Goal: Information Seeking & Learning: Learn about a topic

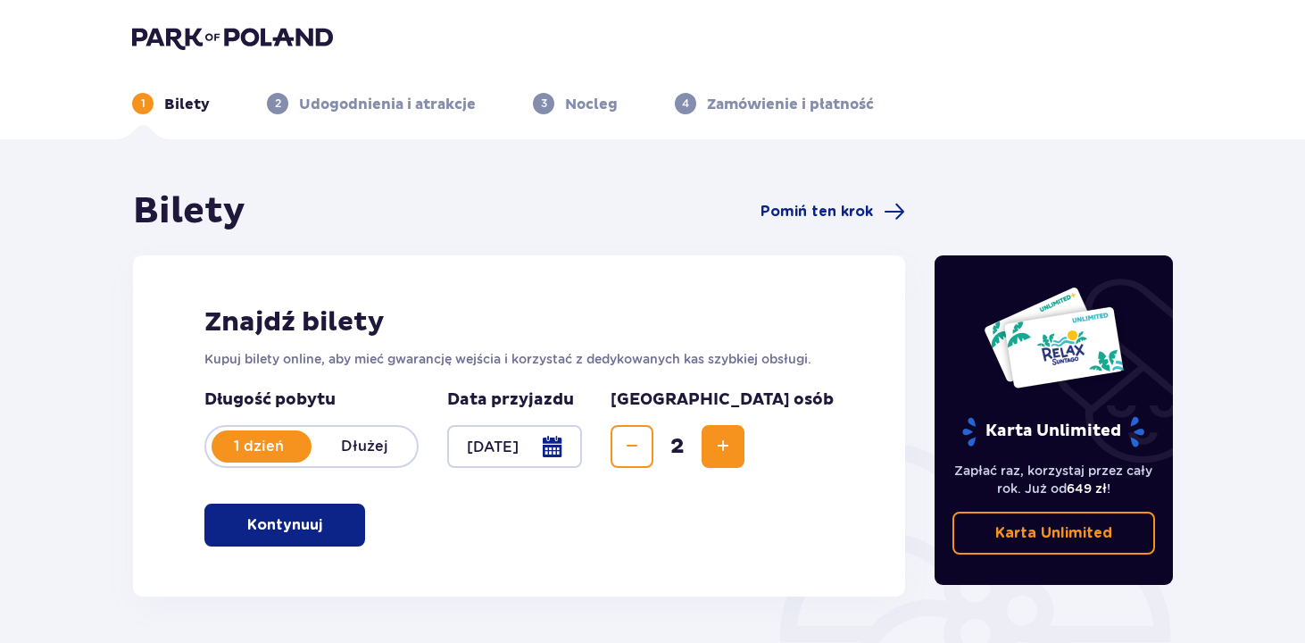
click at [174, 34] on img at bounding box center [232, 37] width 201 height 25
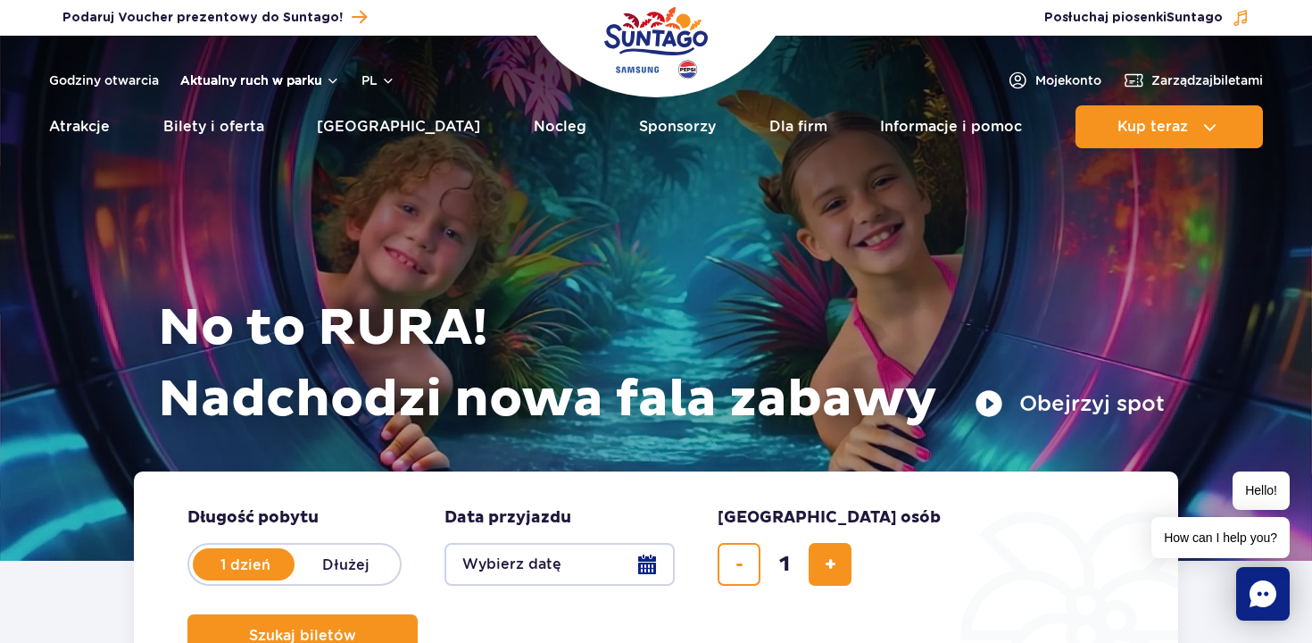
click at [269, 86] on button "Aktualny ruch w parku" at bounding box center [260, 80] width 160 height 14
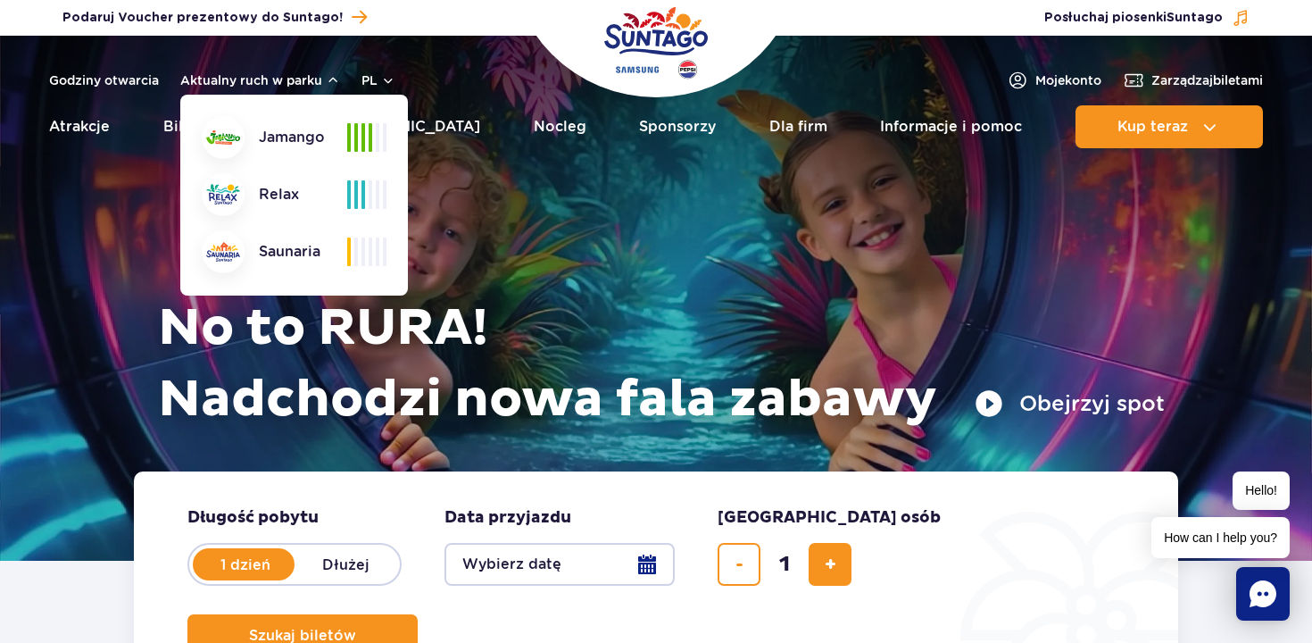
click at [126, 201] on div at bounding box center [656, 298] width 1312 height 525
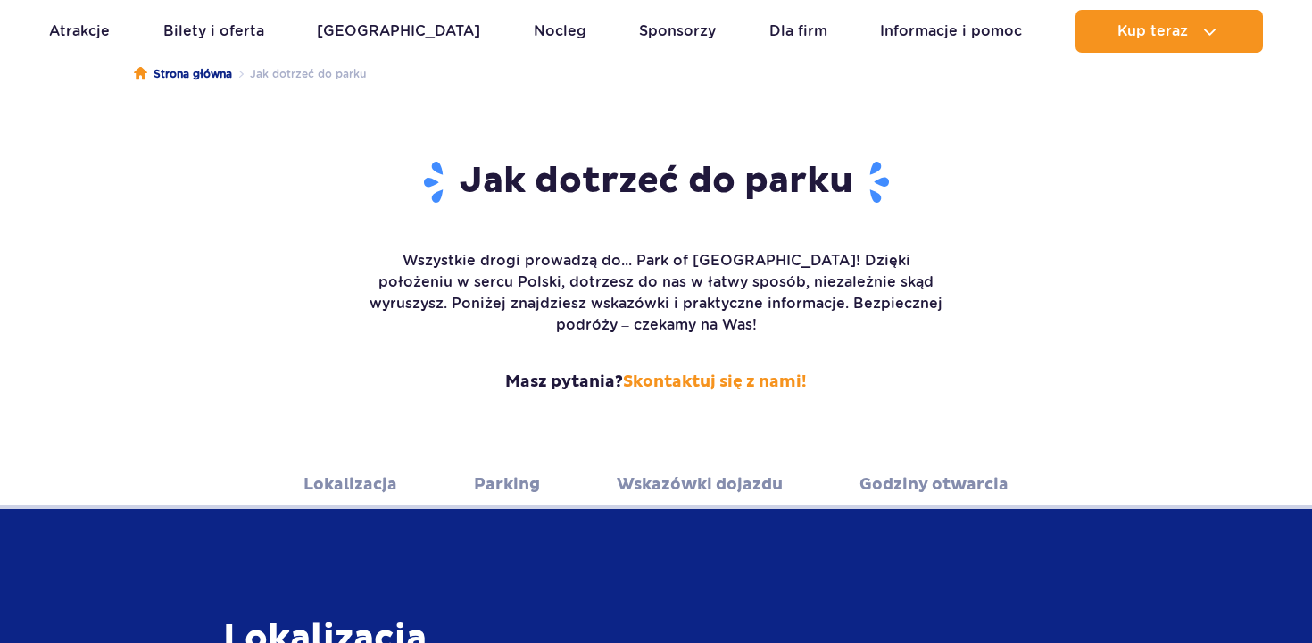
scroll to position [200, 0]
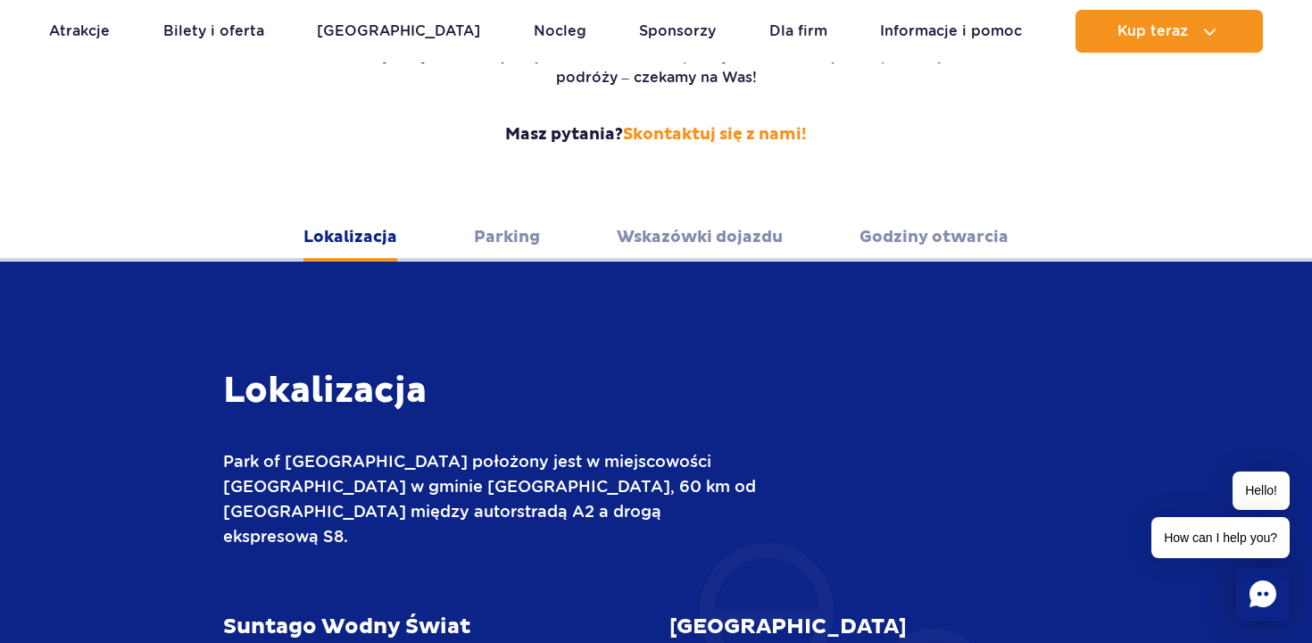
scroll to position [427, 0]
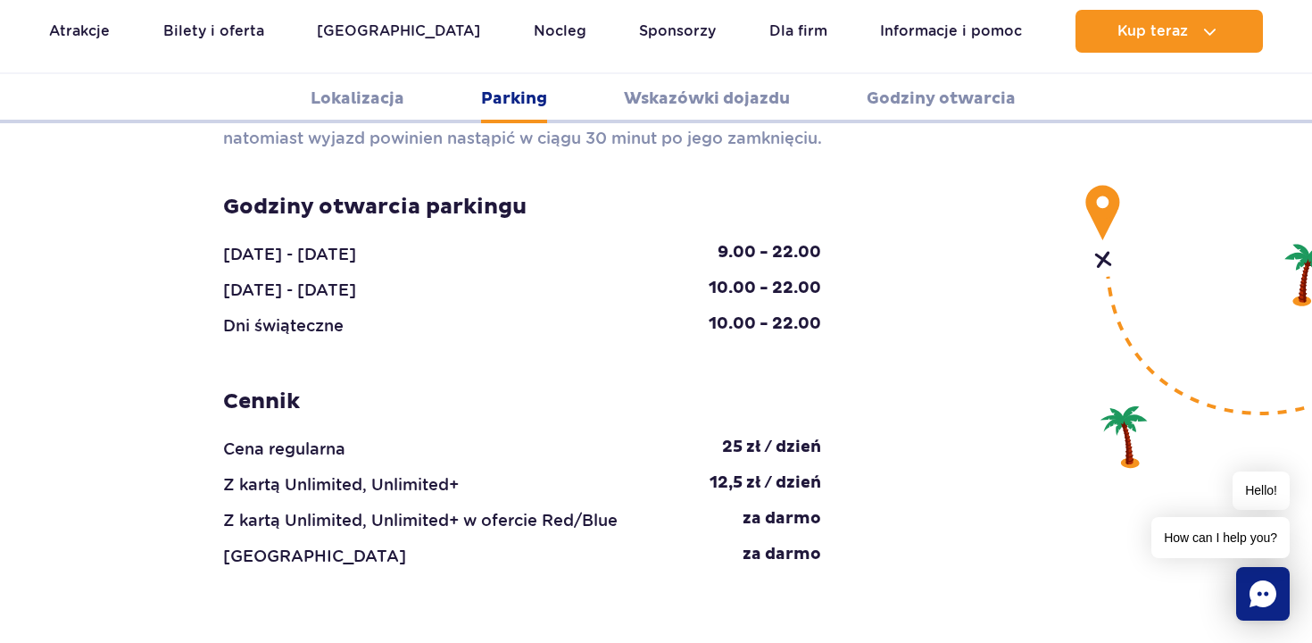
scroll to position [1797, 0]
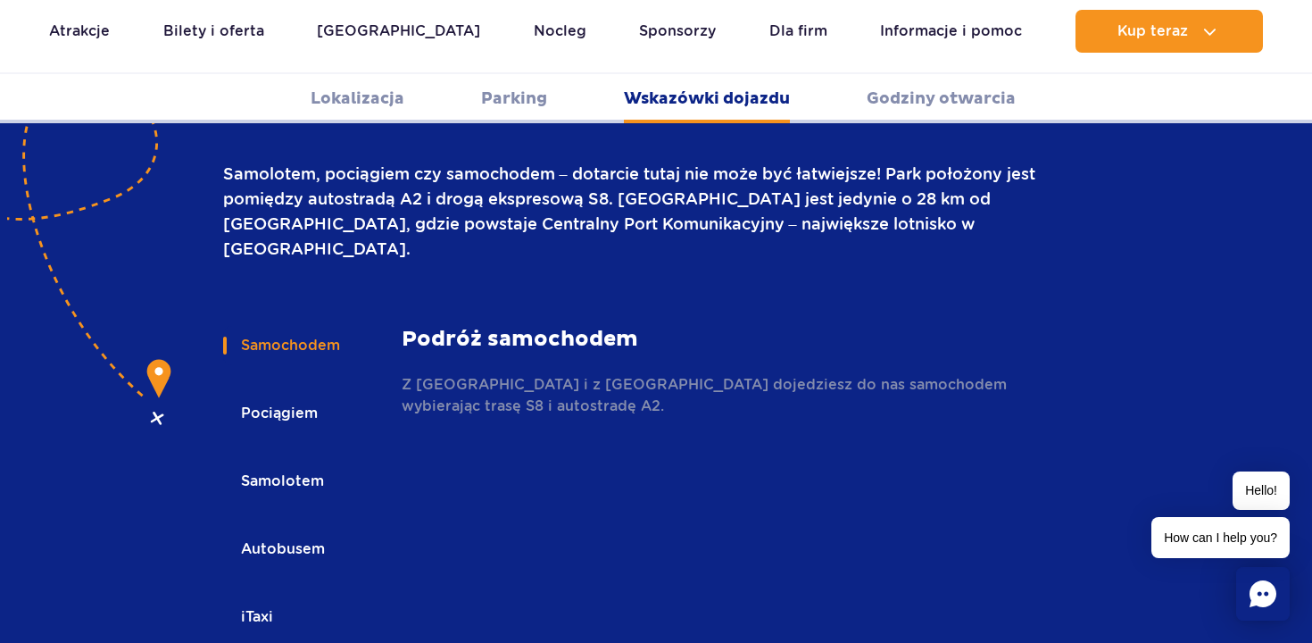
scroll to position [2501, 0]
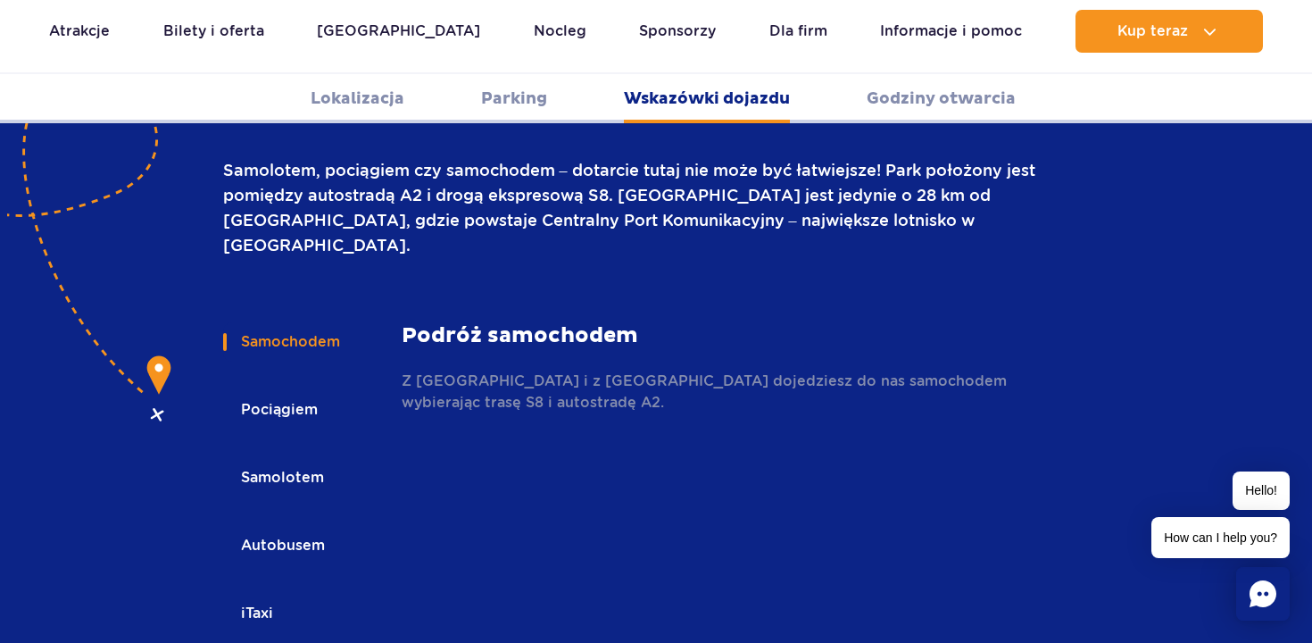
click at [292, 526] on button "Autobusem" at bounding box center [281, 545] width 117 height 39
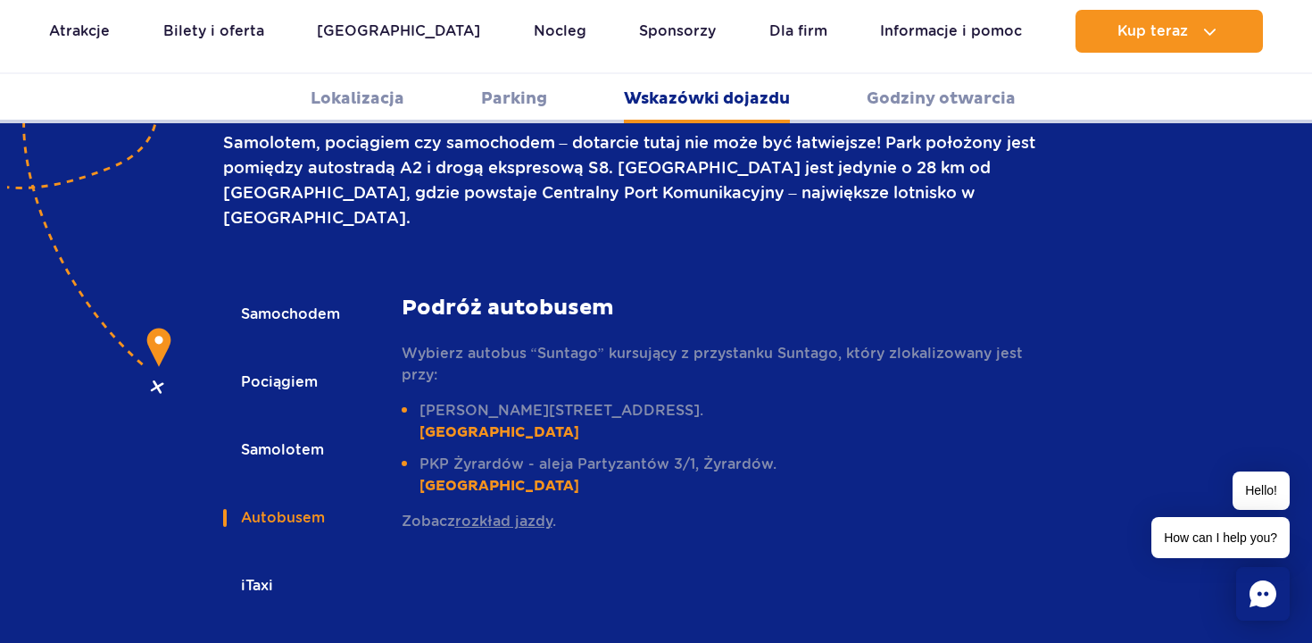
scroll to position [2522, 0]
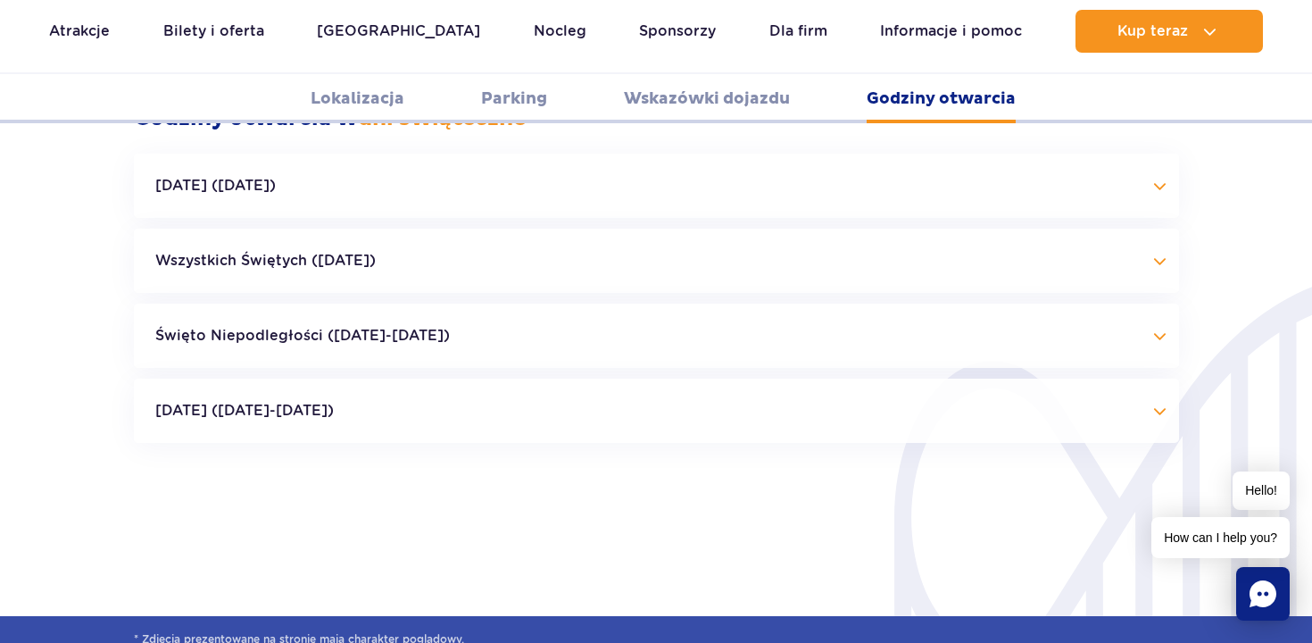
scroll to position [3987, 0]
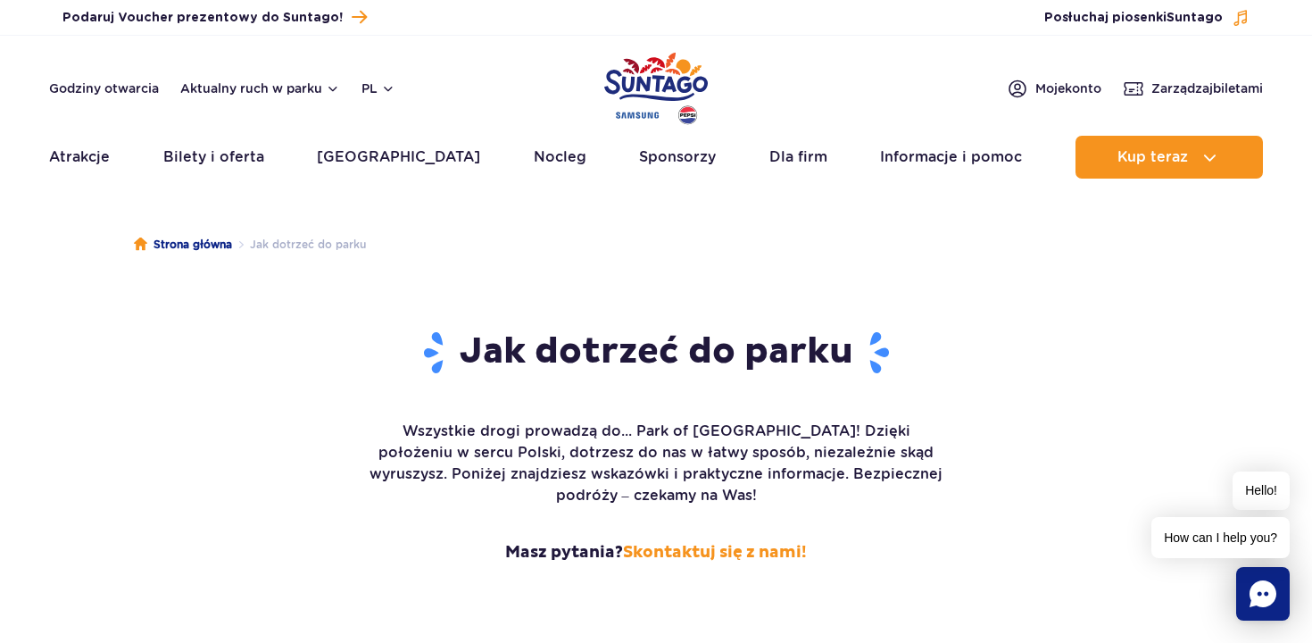
click at [628, 80] on img "Park of Poland" at bounding box center [656, 88] width 104 height 82
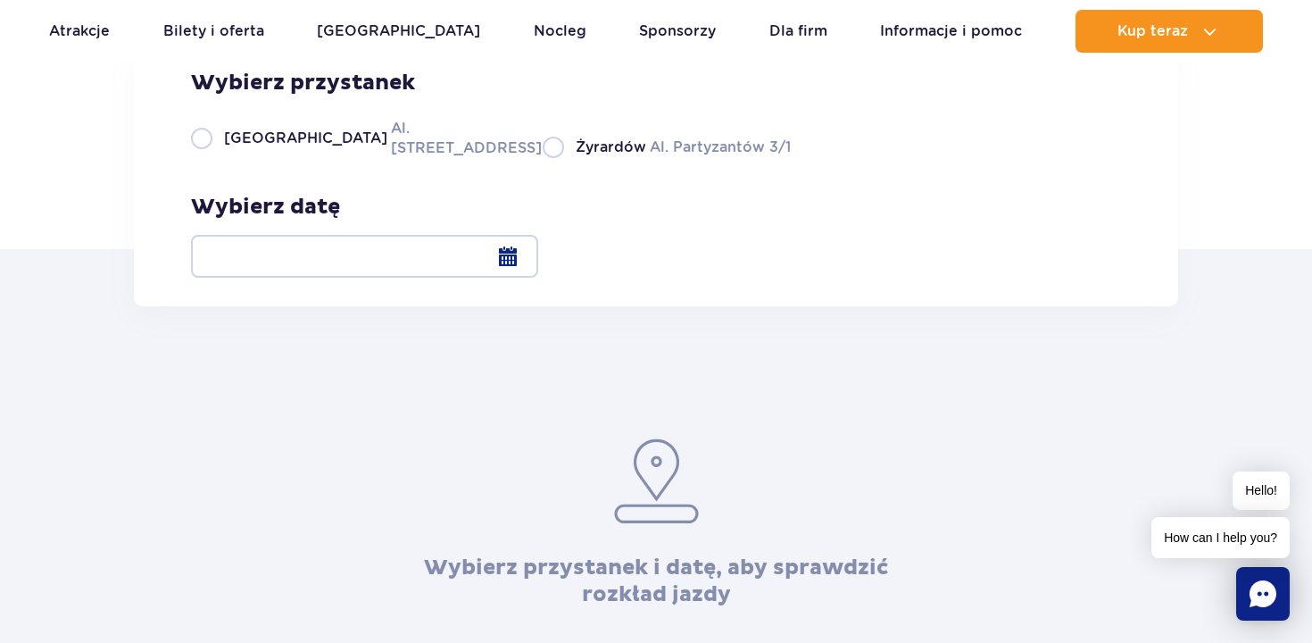
scroll to position [225, 0]
click at [204, 156] on label "Warszawa Al. Jerozolimskie 56" at bounding box center [356, 136] width 330 height 40
click at [204, 156] on input "Warszawa Al. Jerozolimskie 56" at bounding box center [201, 155] width 20 height 4
radio input "true"
click at [538, 269] on div at bounding box center [364, 254] width 347 height 43
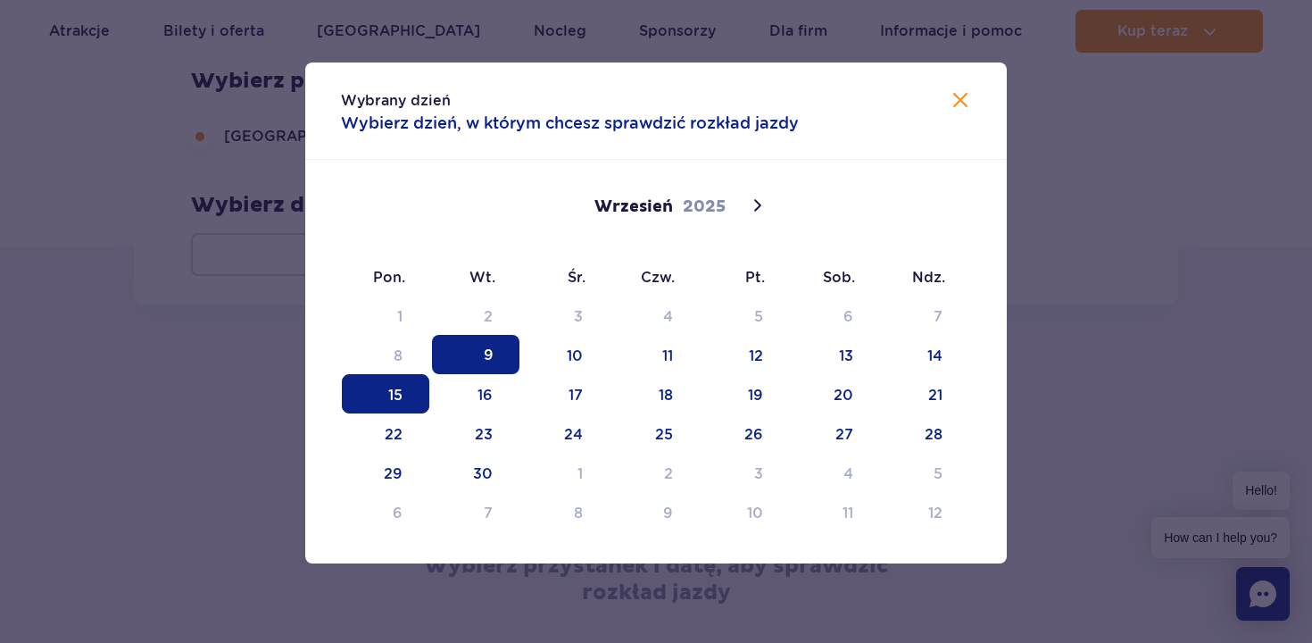
click at [406, 393] on span "15" at bounding box center [385, 393] width 87 height 39
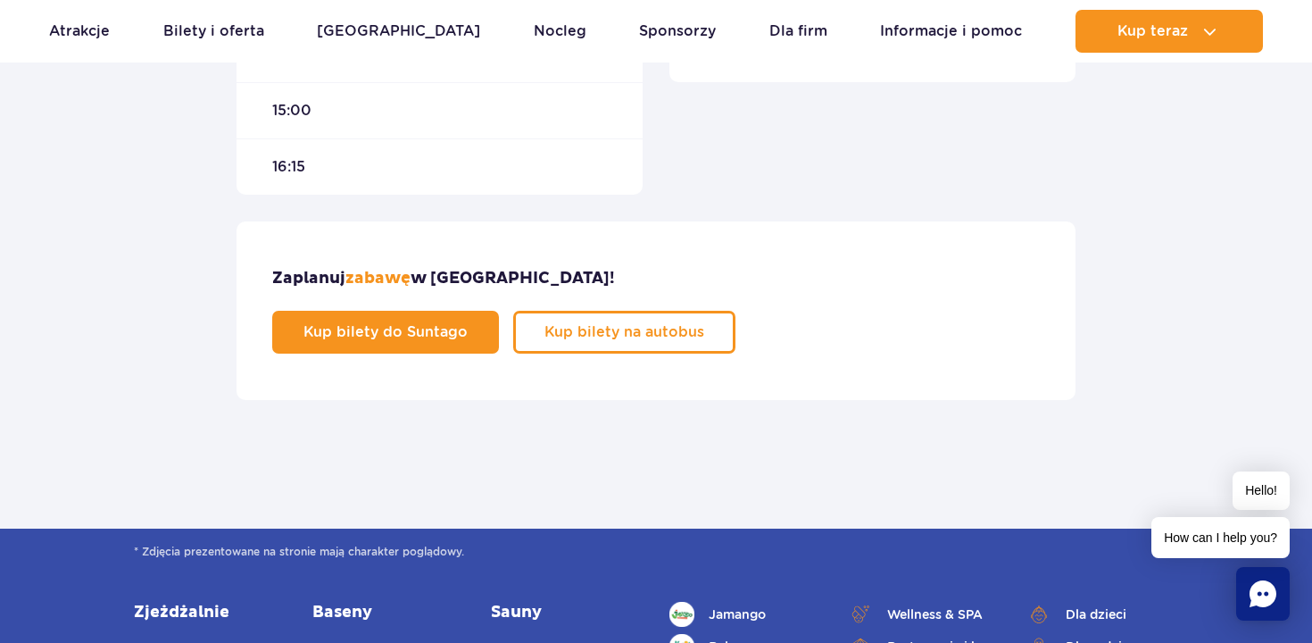
scroll to position [1087, 0]
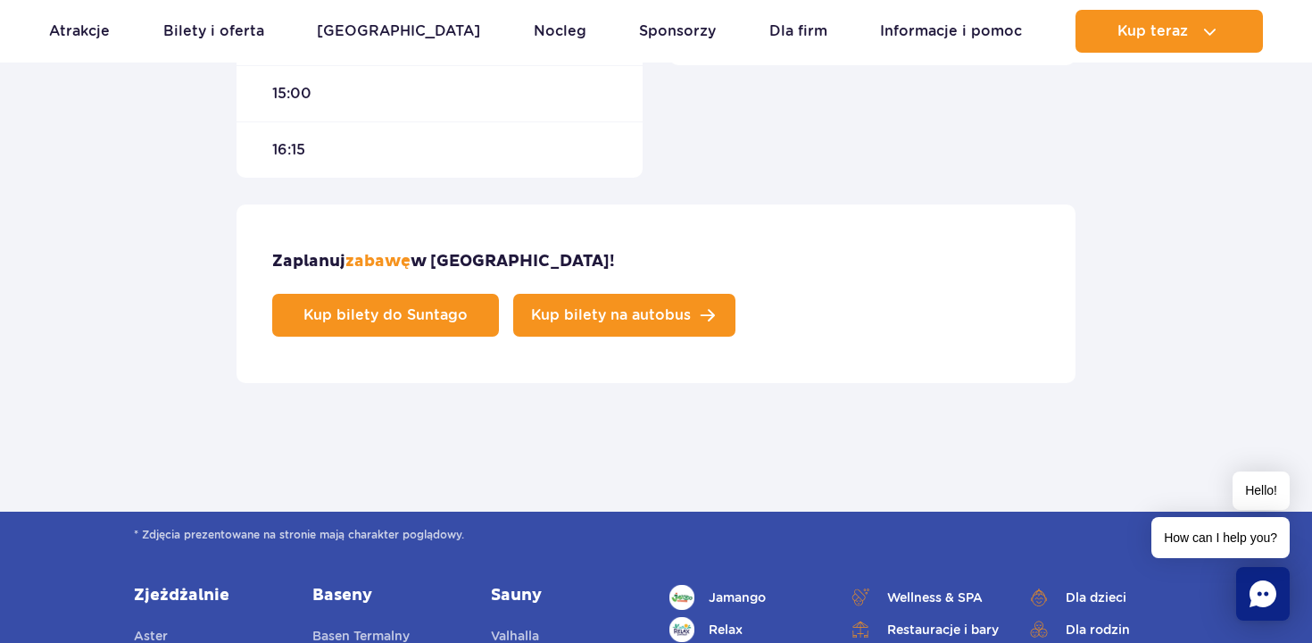
click at [735, 294] on link "Kup bilety na autobus" at bounding box center [624, 315] width 222 height 43
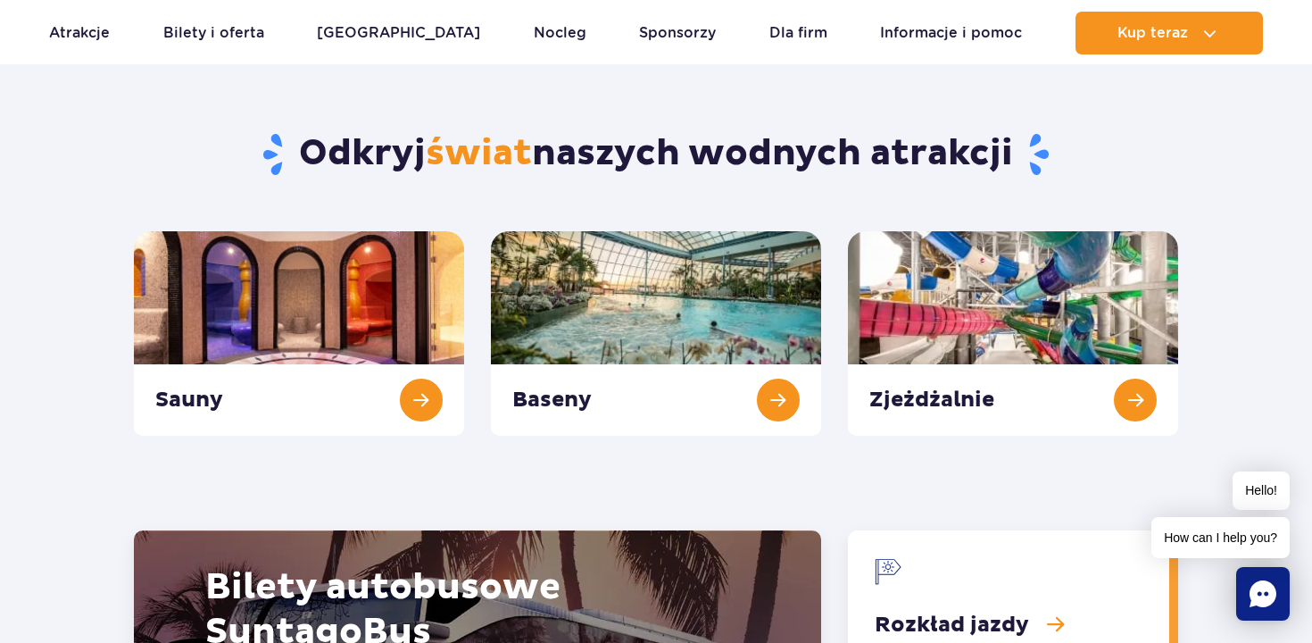
scroll to position [1808, 0]
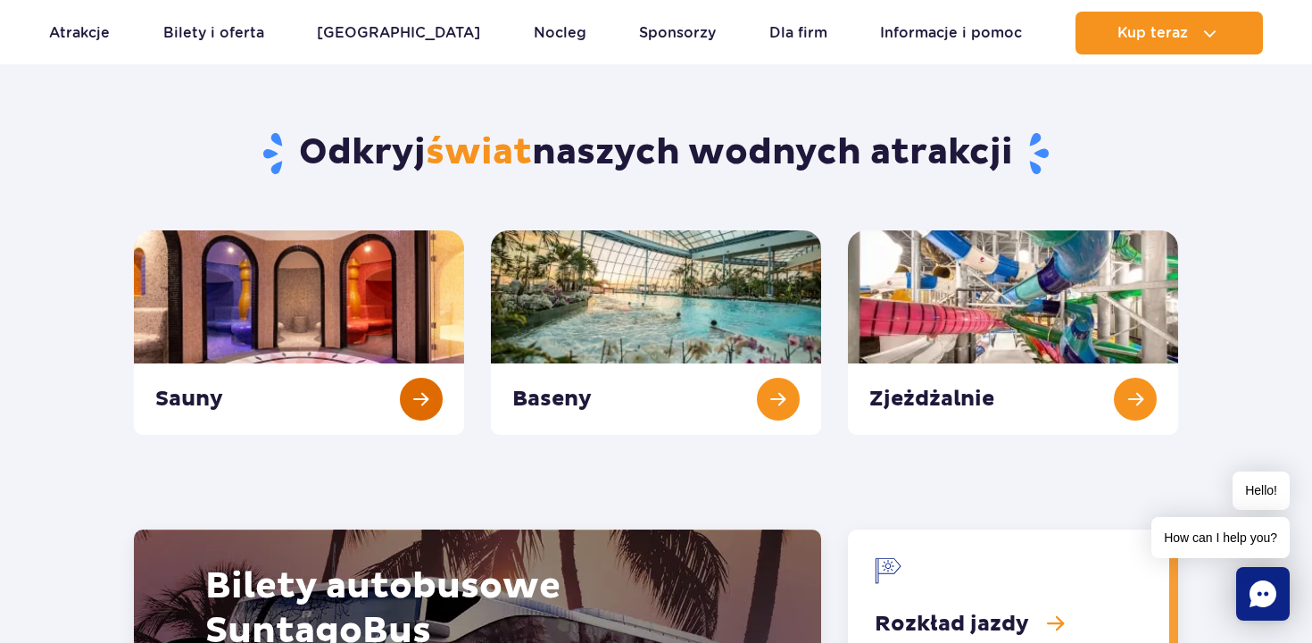
click at [415, 397] on link "Sauny" at bounding box center [299, 332] width 330 height 204
click at [784, 406] on link "Baseny" at bounding box center [656, 332] width 330 height 204
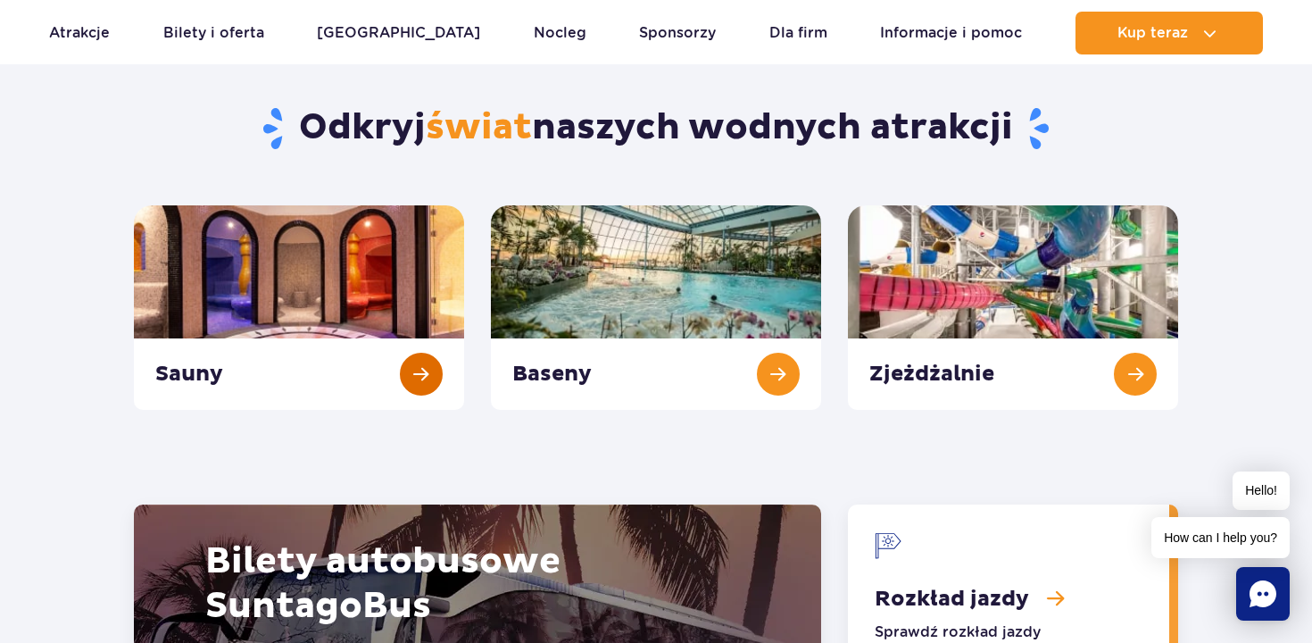
scroll to position [1834, 0]
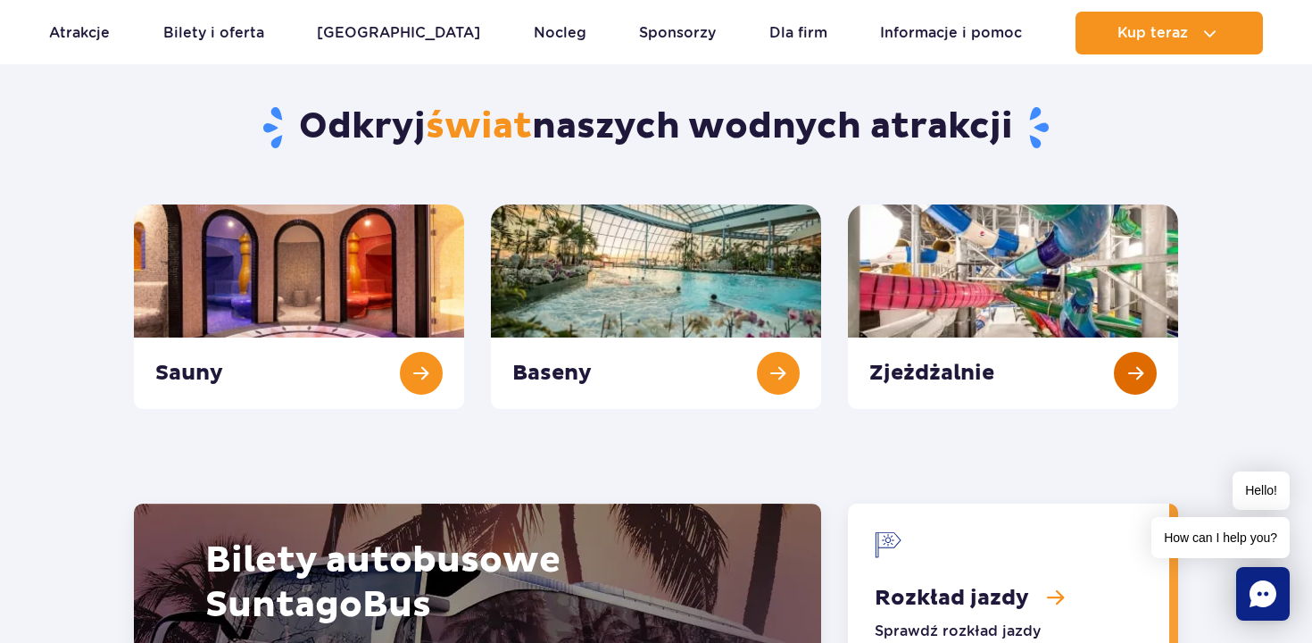
click at [1145, 381] on link "Zjeżdżalnie" at bounding box center [1013, 306] width 330 height 204
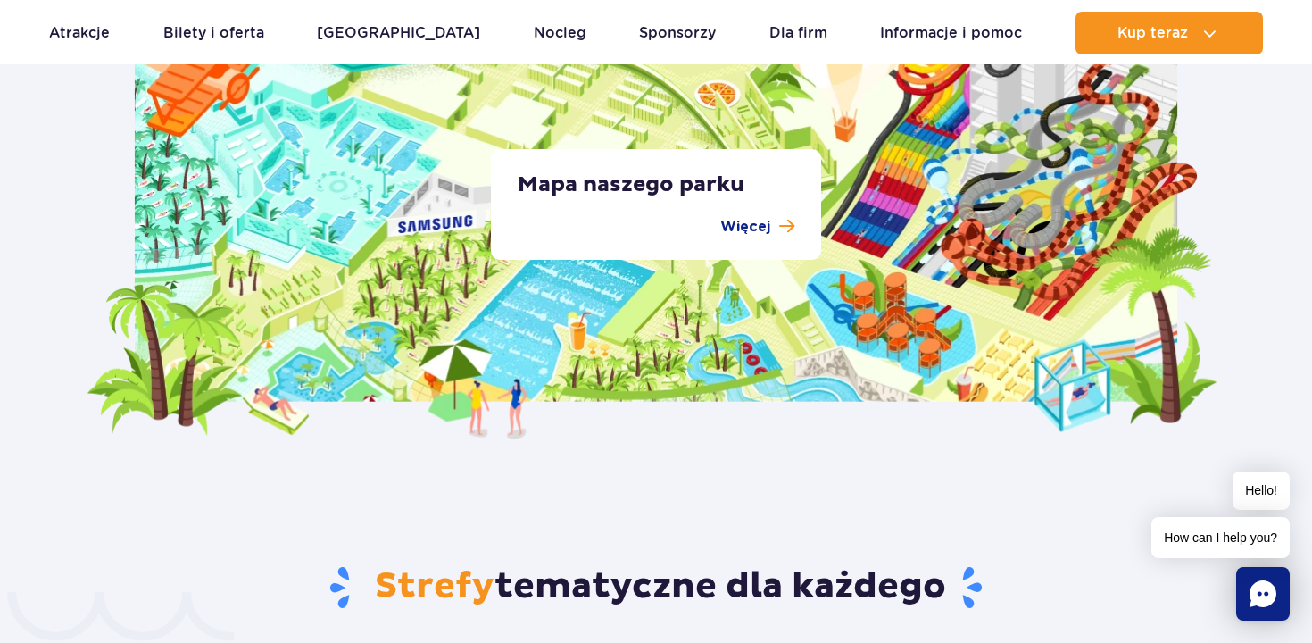
scroll to position [3435, 0]
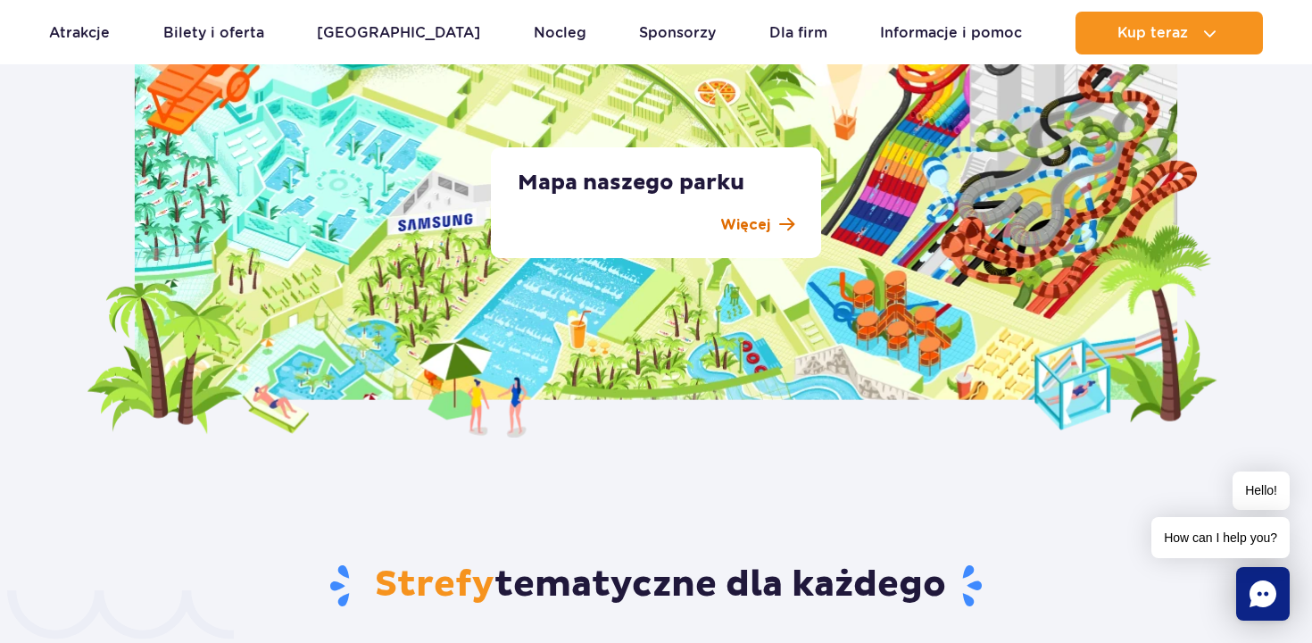
click at [766, 222] on p "Więcej" at bounding box center [745, 224] width 50 height 21
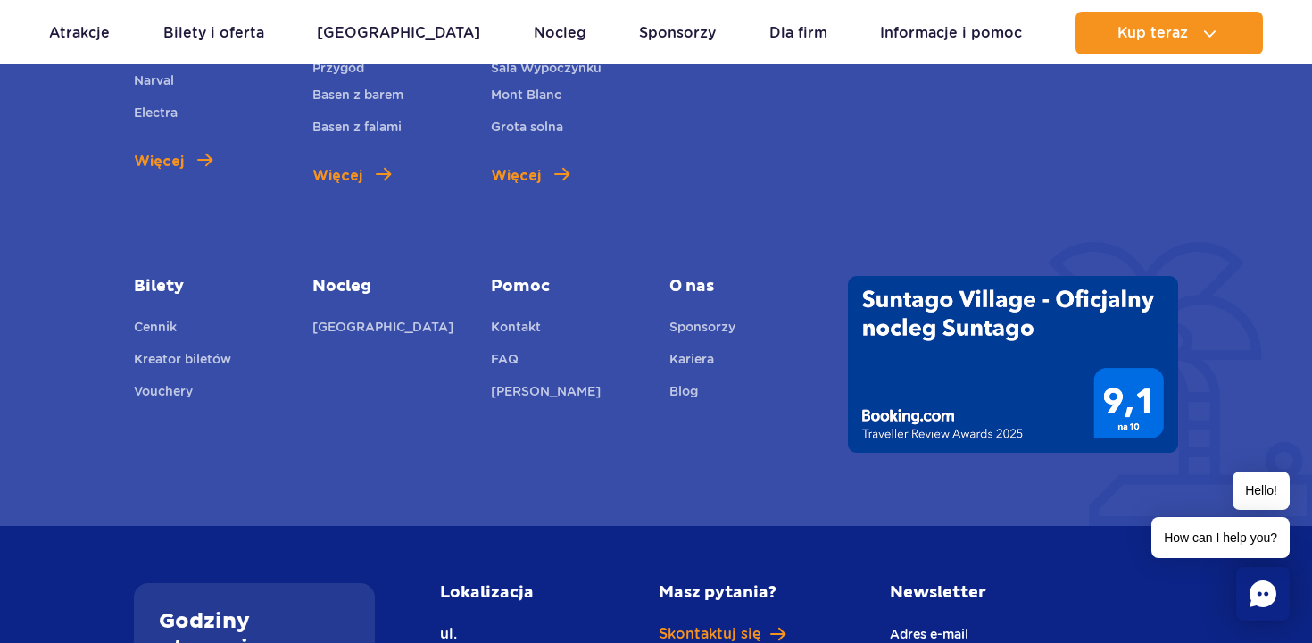
scroll to position [6653, 0]
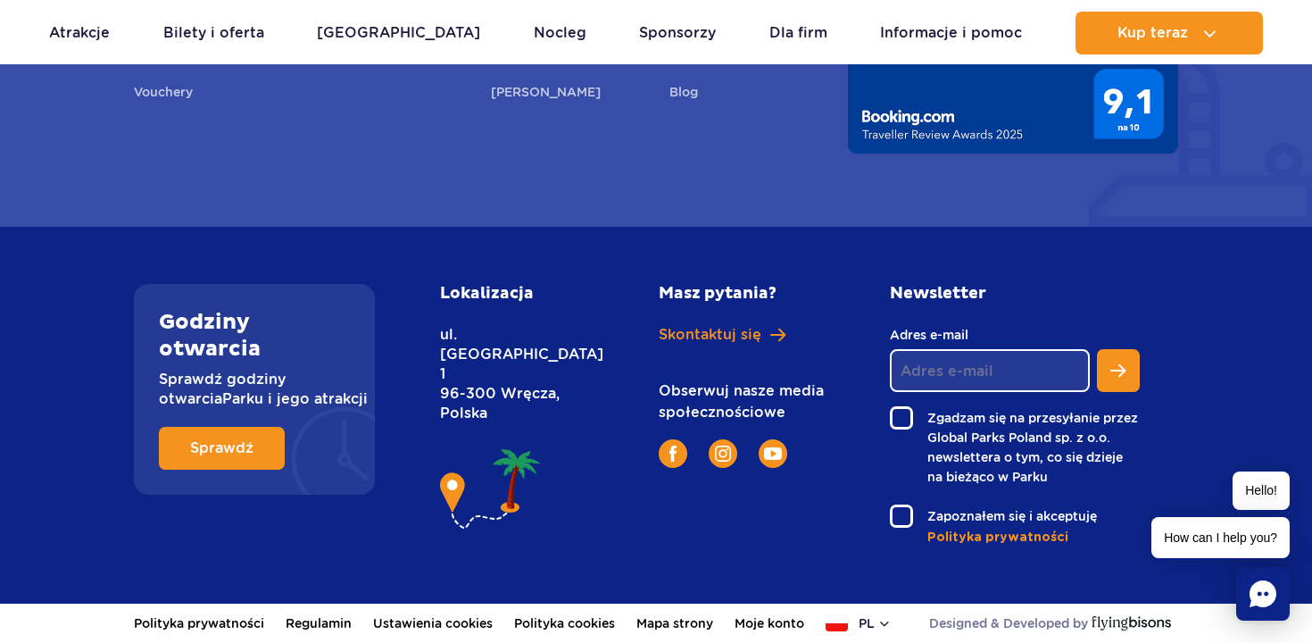
drag, startPoint x: 442, startPoint y: 335, endPoint x: 505, endPoint y: 375, distance: 75.0
click at [505, 375] on div "Lokalizacja ul. Nowy Świat 1 96-300 Wręcza, Polska" at bounding box center [529, 415] width 204 height 262
copy p "ul. Nowy Świat 1 96-300 Wręcza, Polska"
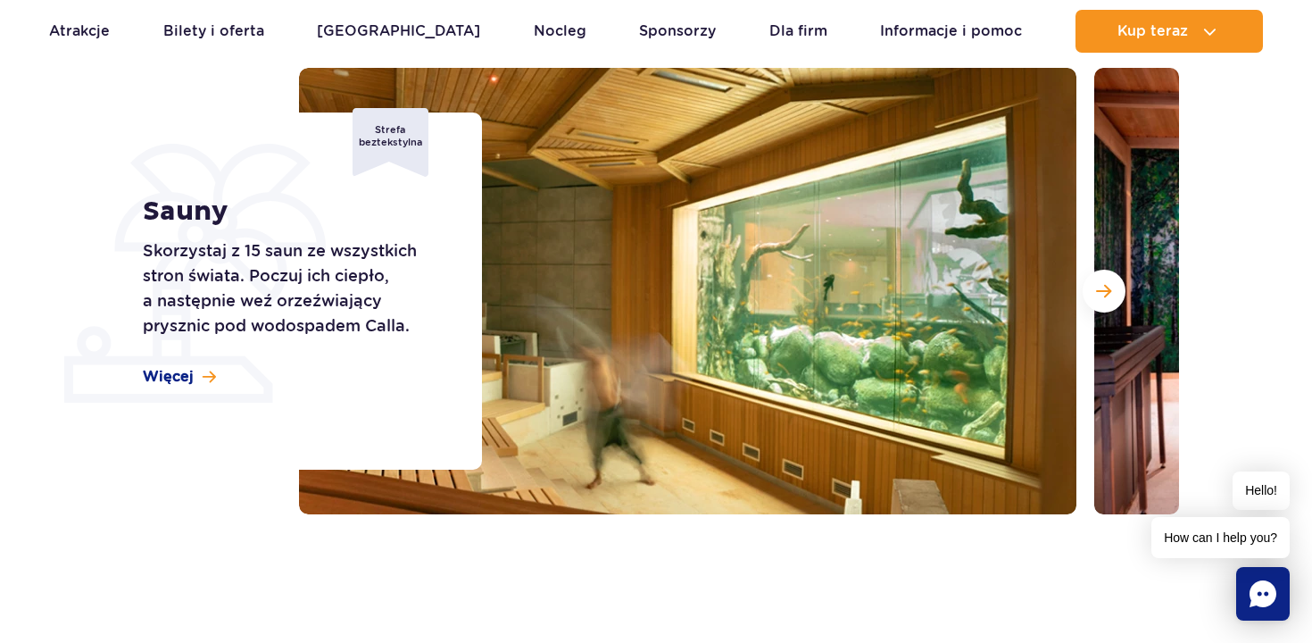
scroll to position [226, 0]
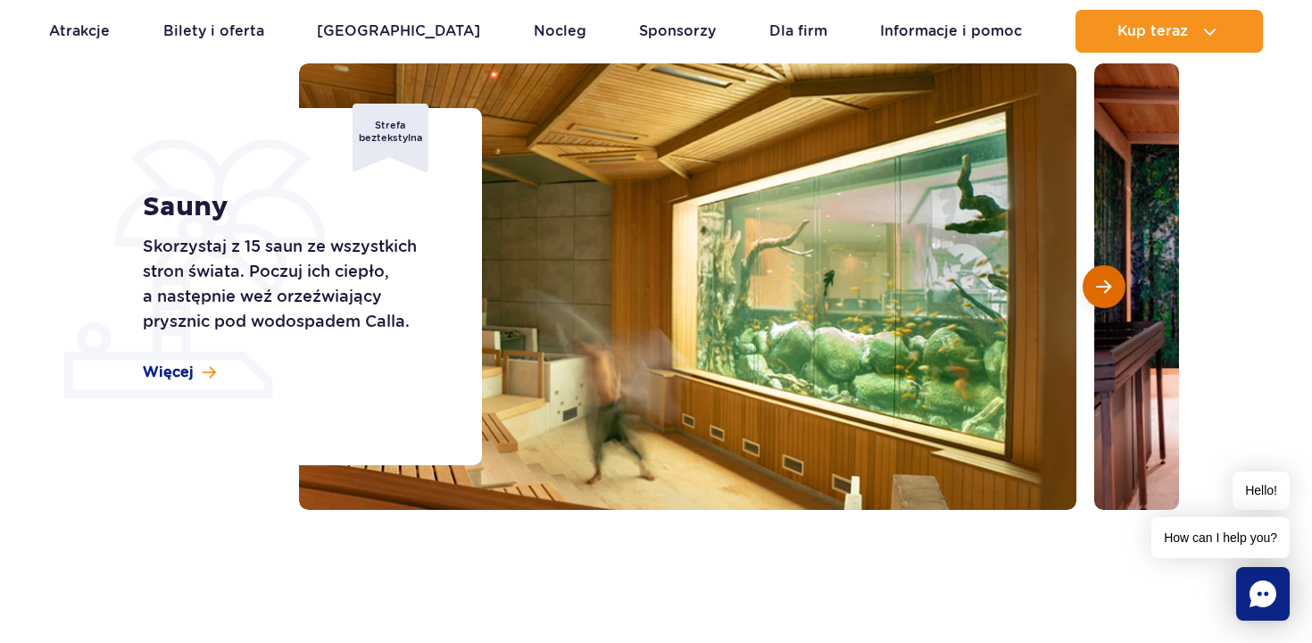
click at [1114, 291] on button "Następny slajd" at bounding box center [1104, 286] width 43 height 43
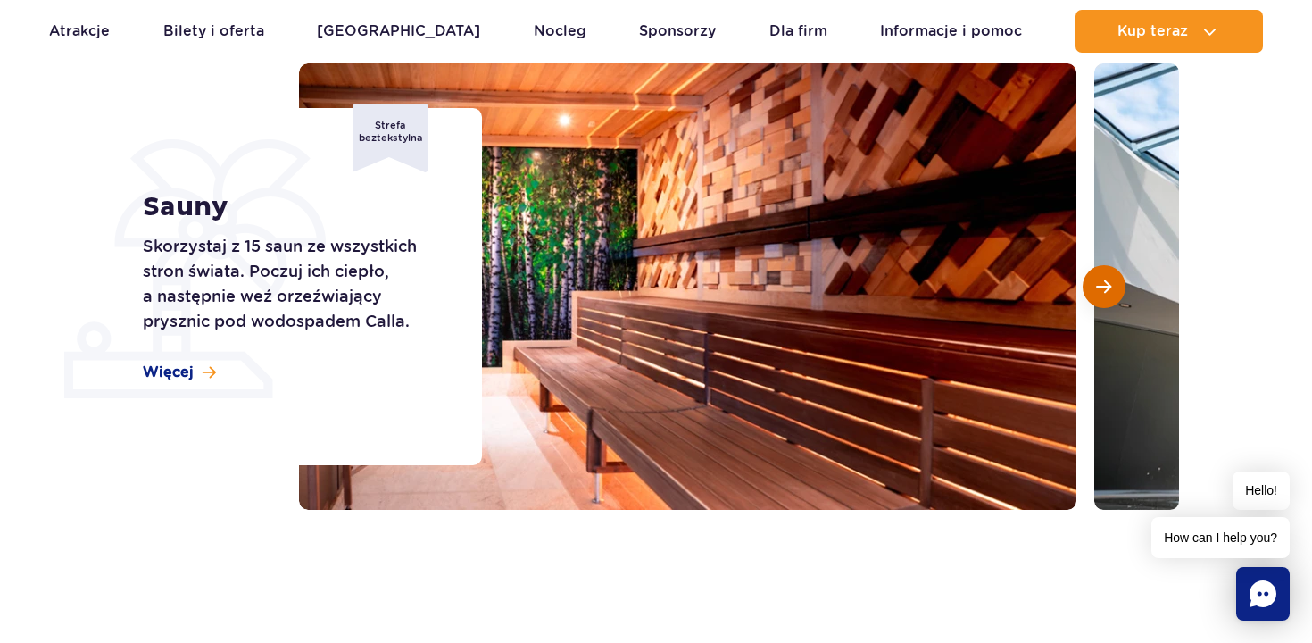
click at [1113, 291] on button "Następny slajd" at bounding box center [1104, 286] width 43 height 43
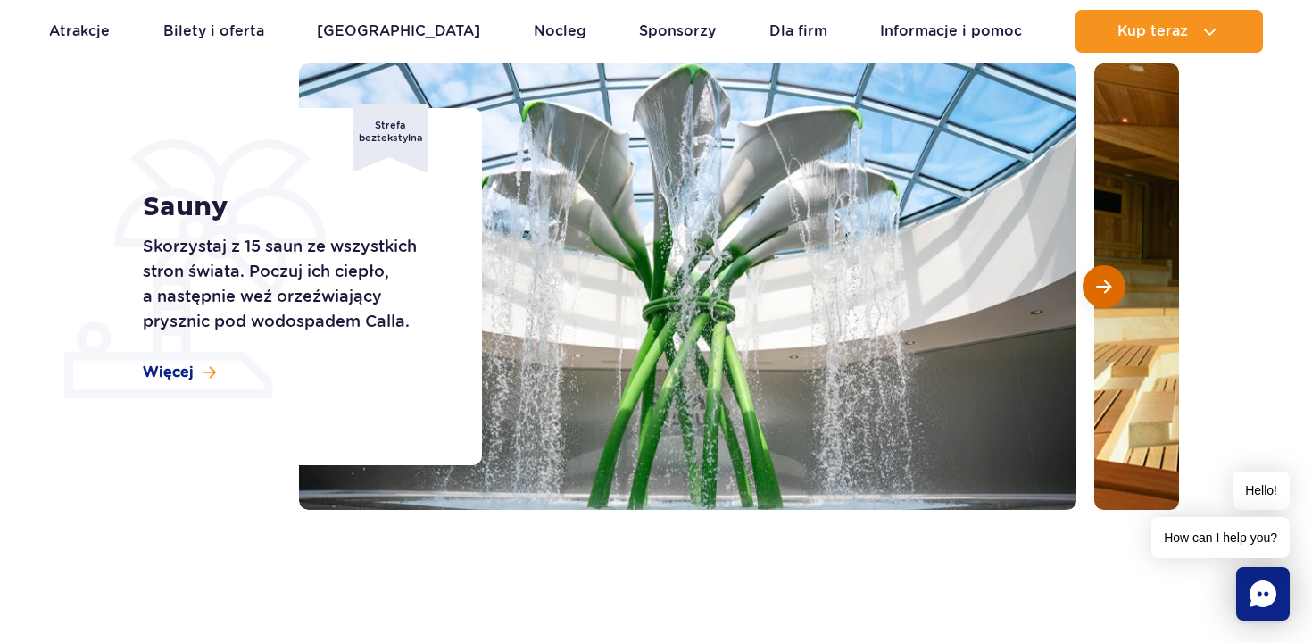
click at [1113, 291] on button "Następny slajd" at bounding box center [1104, 286] width 43 height 43
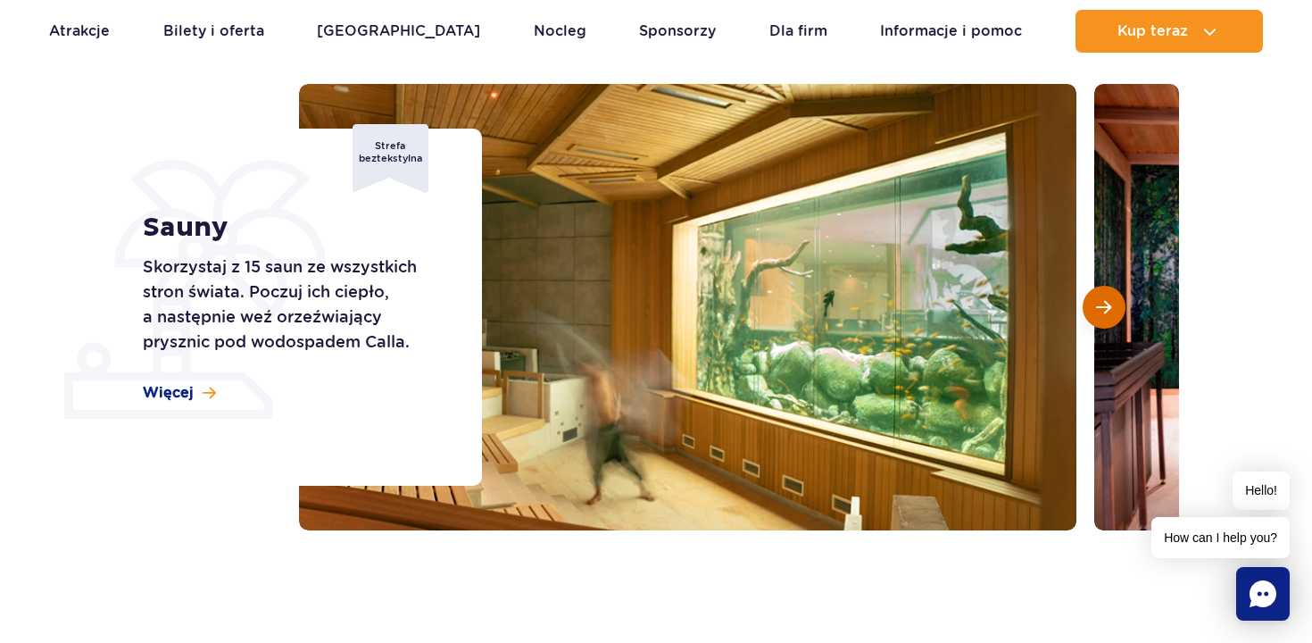
scroll to position [204, 0]
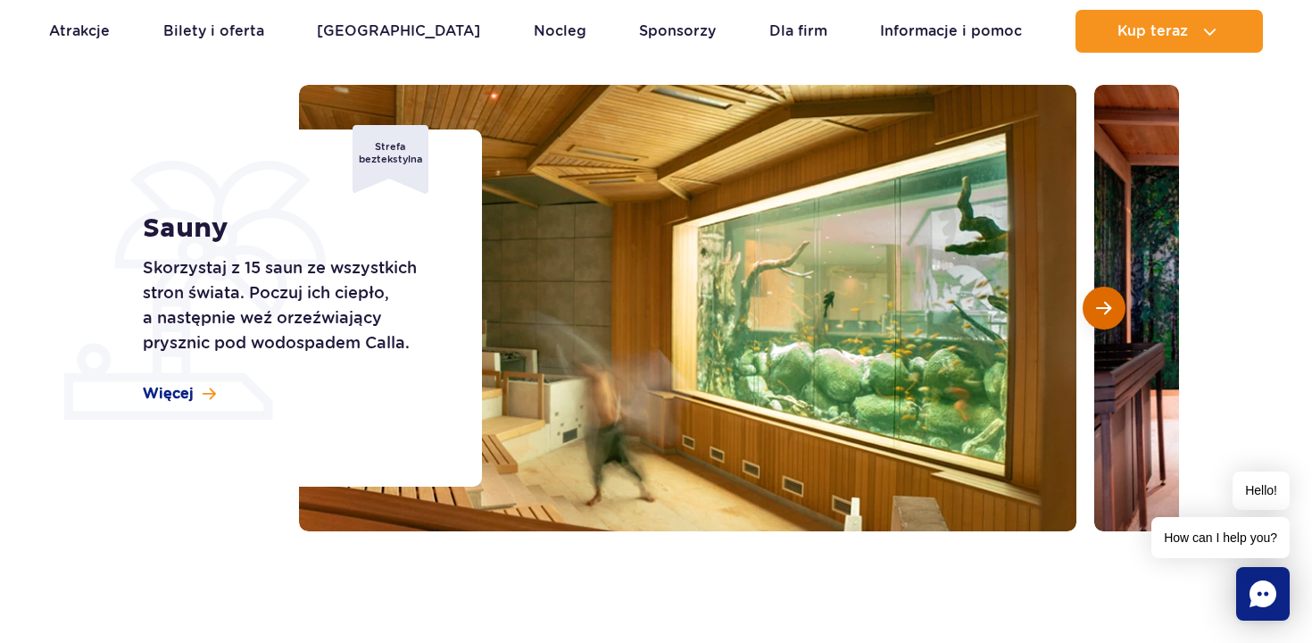
click at [1112, 311] on button "Następny slajd" at bounding box center [1104, 308] width 43 height 43
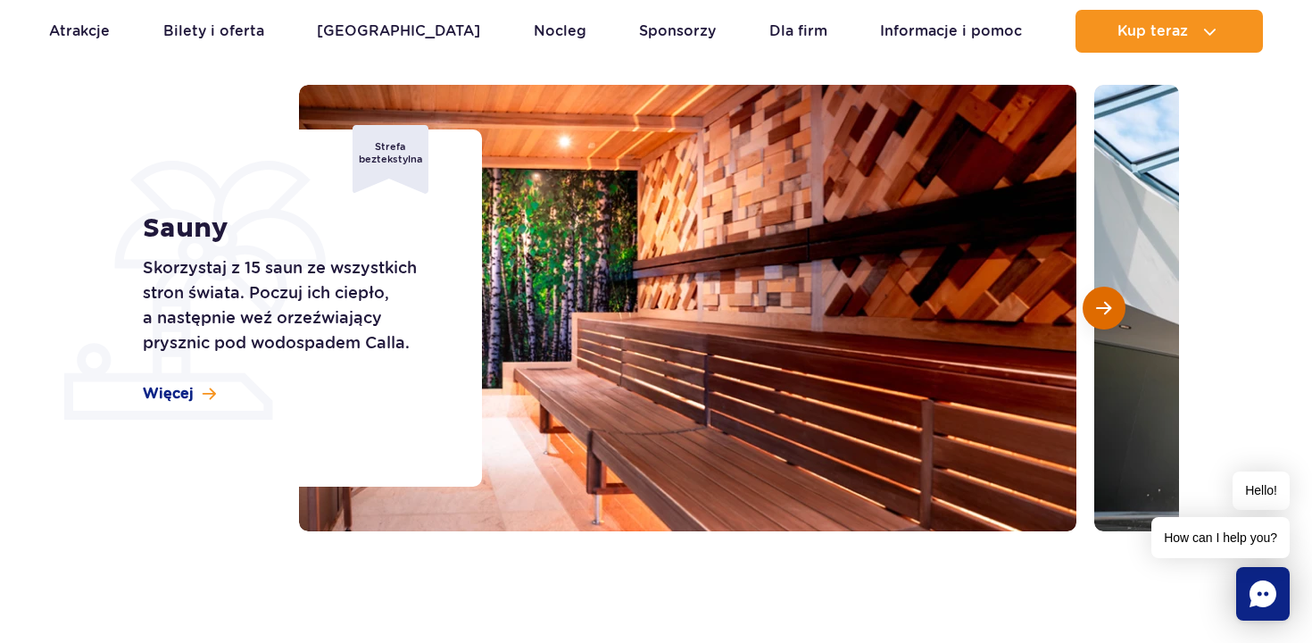
click at [1112, 311] on button "Następny slajd" at bounding box center [1104, 308] width 43 height 43
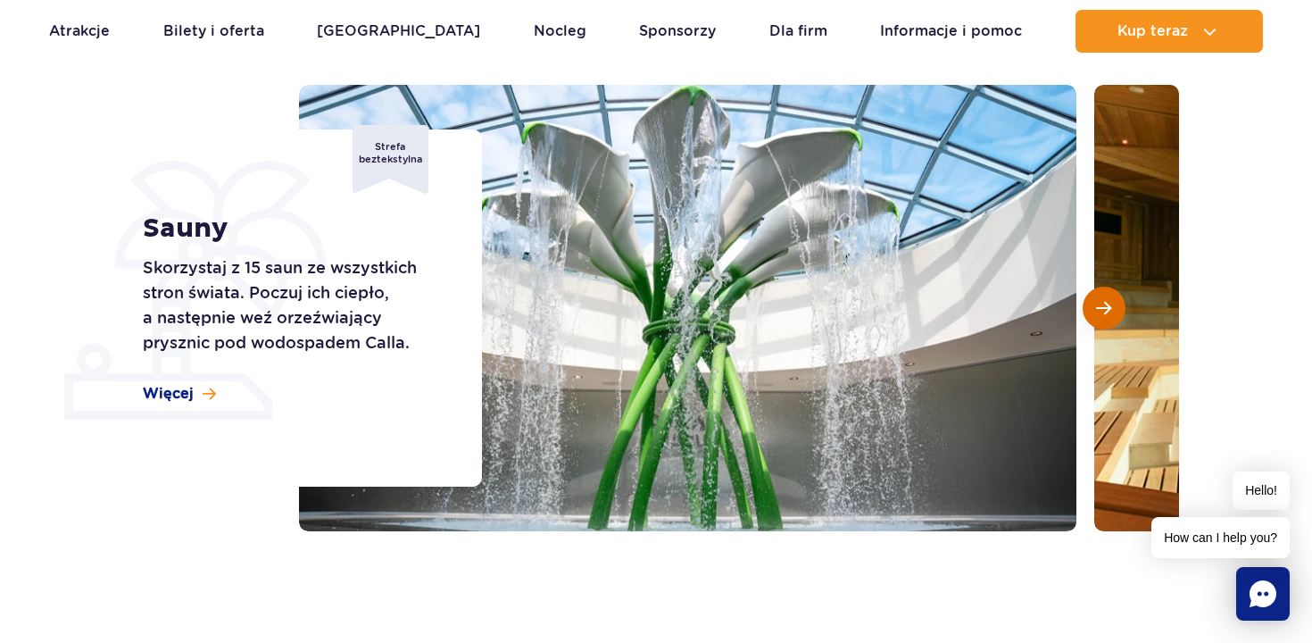
click at [1112, 311] on button "Następny slajd" at bounding box center [1104, 308] width 43 height 43
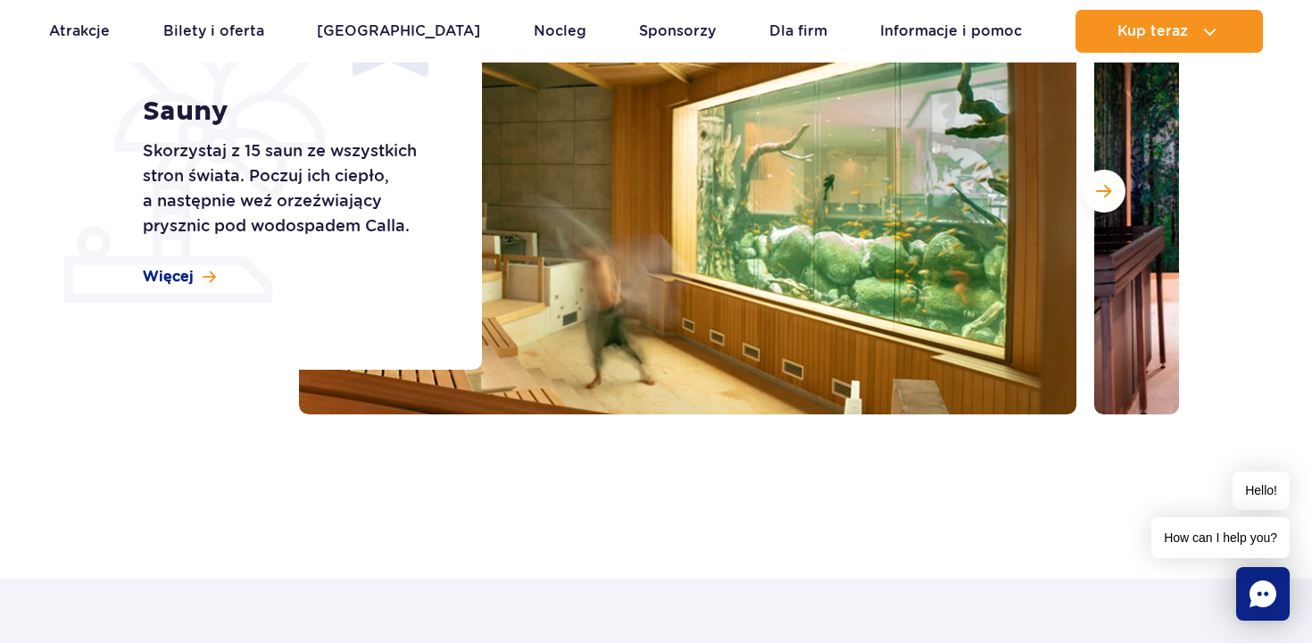
scroll to position [287, 0]
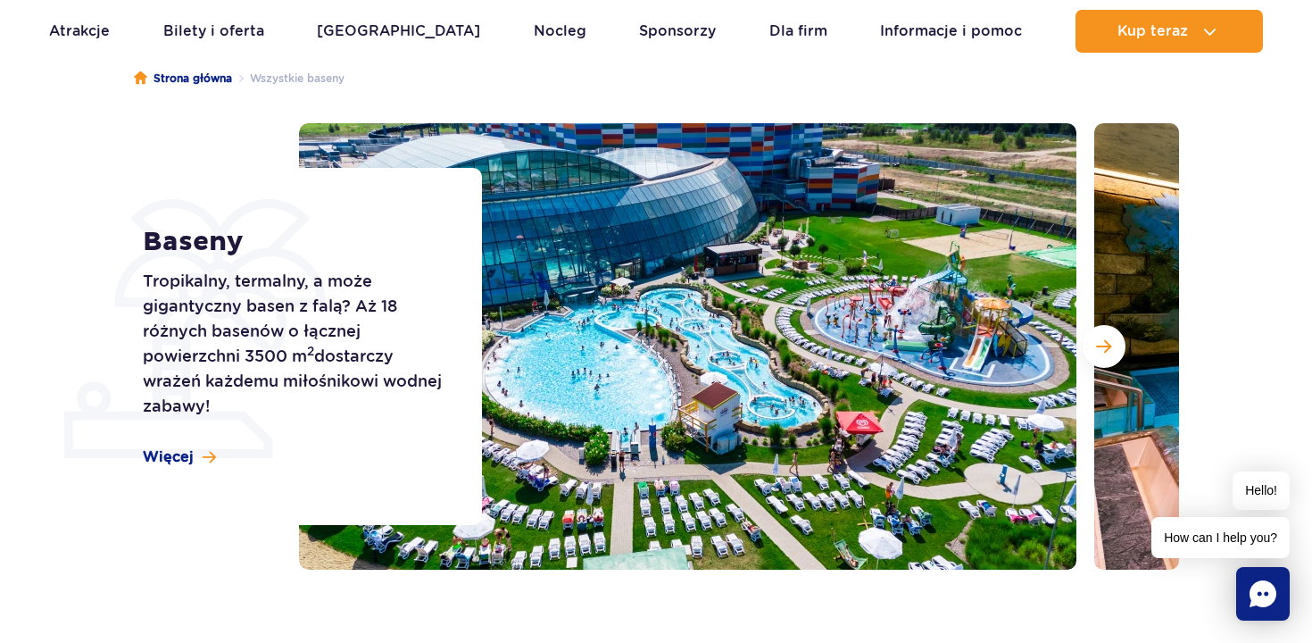
scroll to position [174, 0]
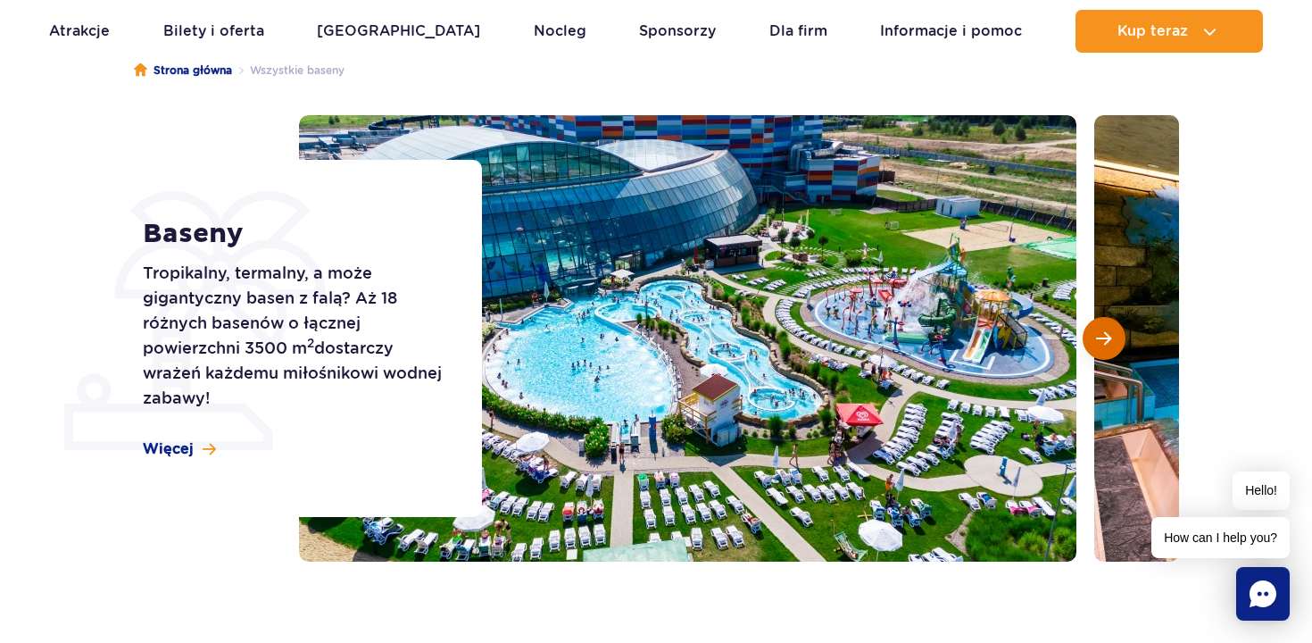
click at [1109, 346] on span "Następny slajd" at bounding box center [1103, 338] width 15 height 16
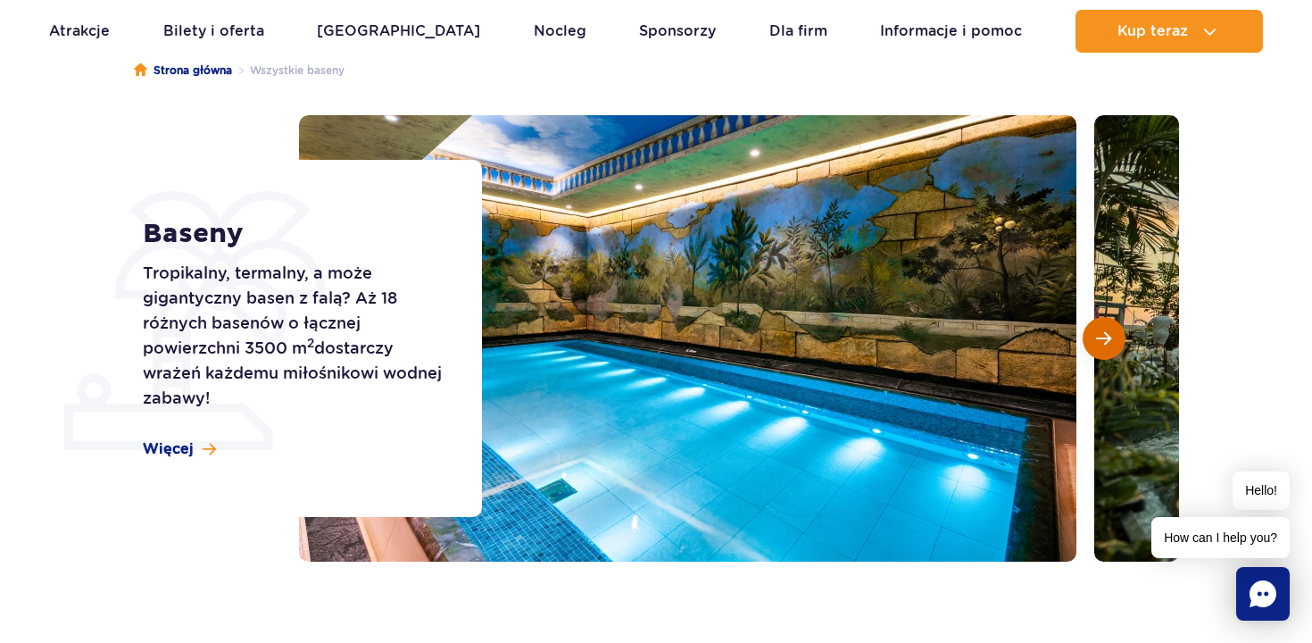
click at [1109, 347] on button "Następny slajd" at bounding box center [1104, 338] width 43 height 43
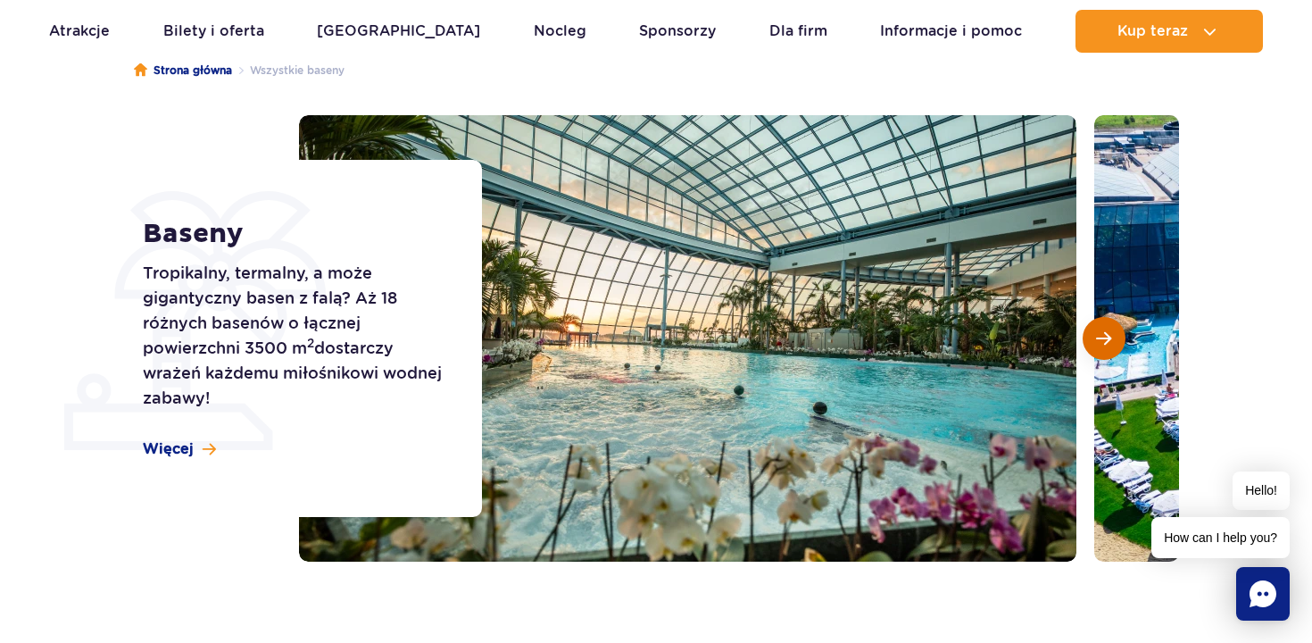
click at [1108, 347] on button "Następny slajd" at bounding box center [1104, 338] width 43 height 43
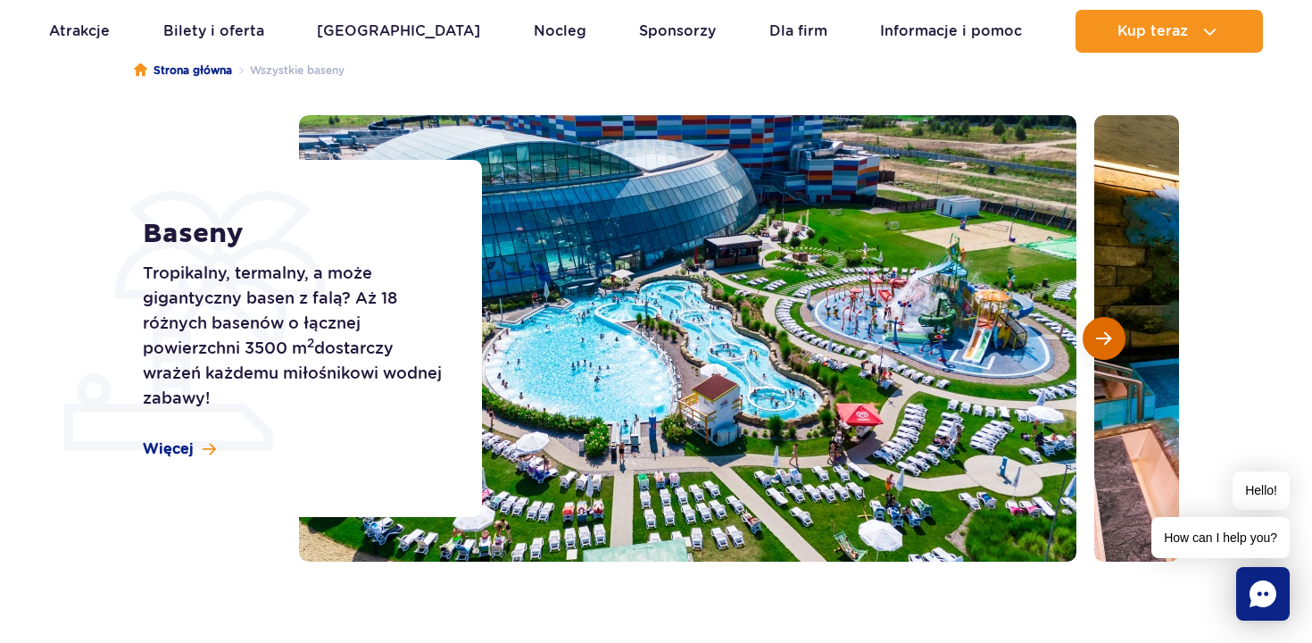
click at [1108, 347] on button "Następny slajd" at bounding box center [1104, 338] width 43 height 43
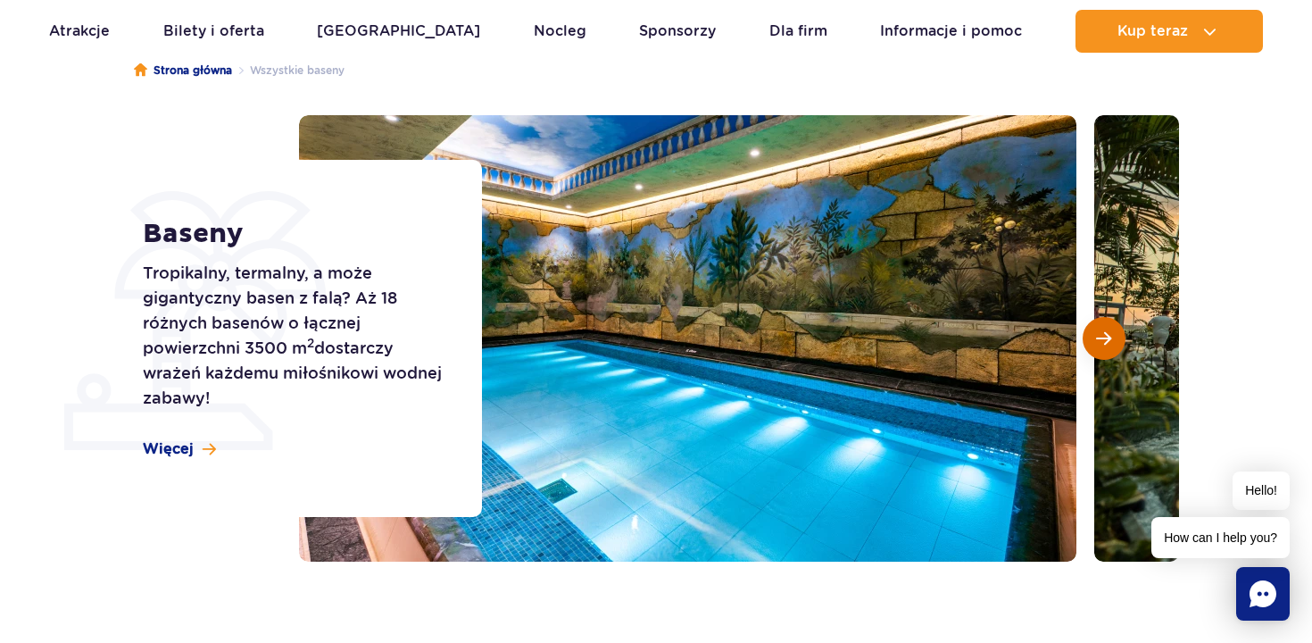
click at [1108, 347] on button "Następny slajd" at bounding box center [1104, 338] width 43 height 43
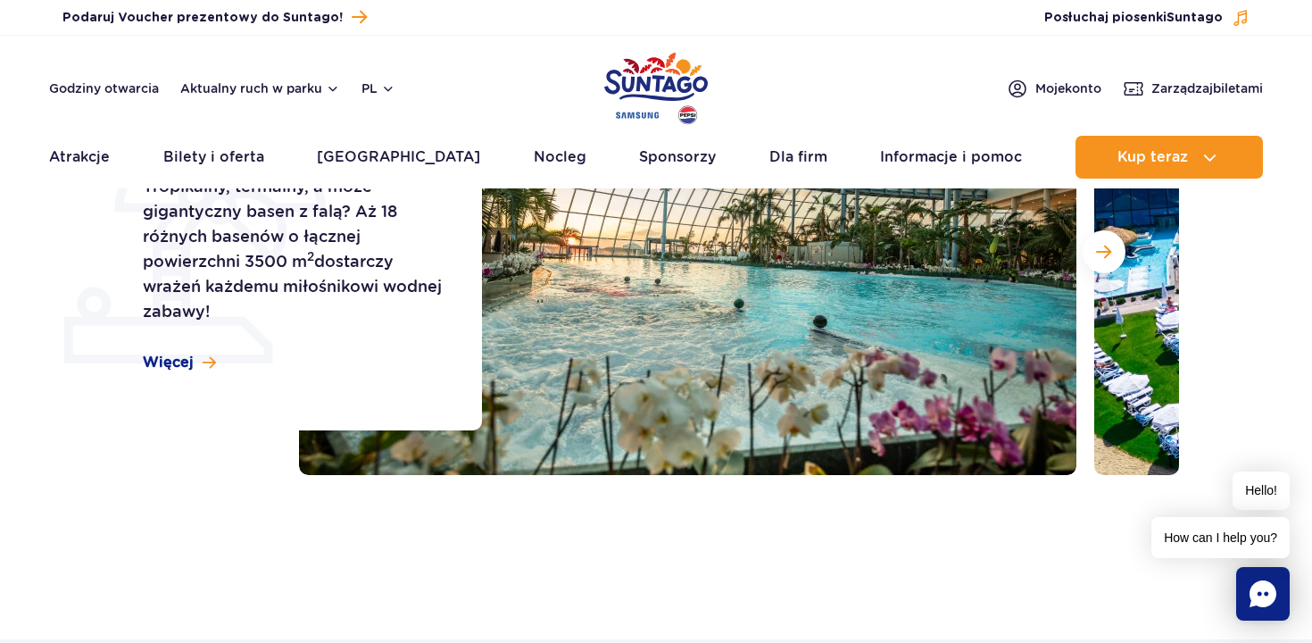
scroll to position [0, 0]
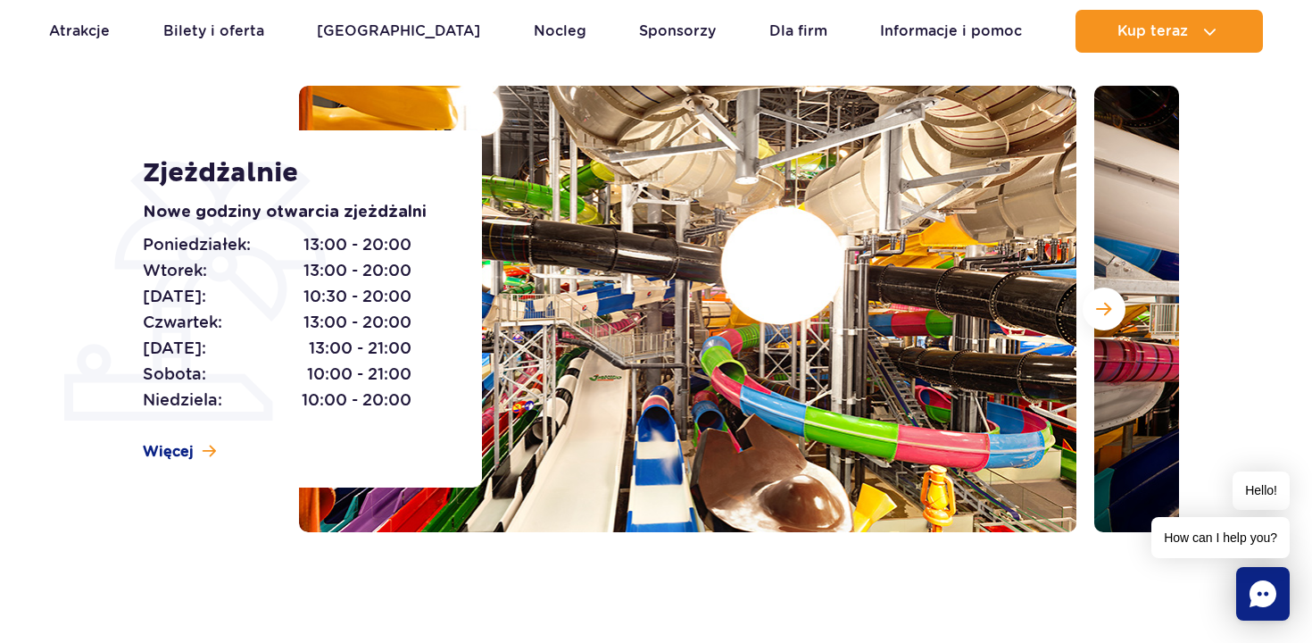
scroll to position [214, 0]
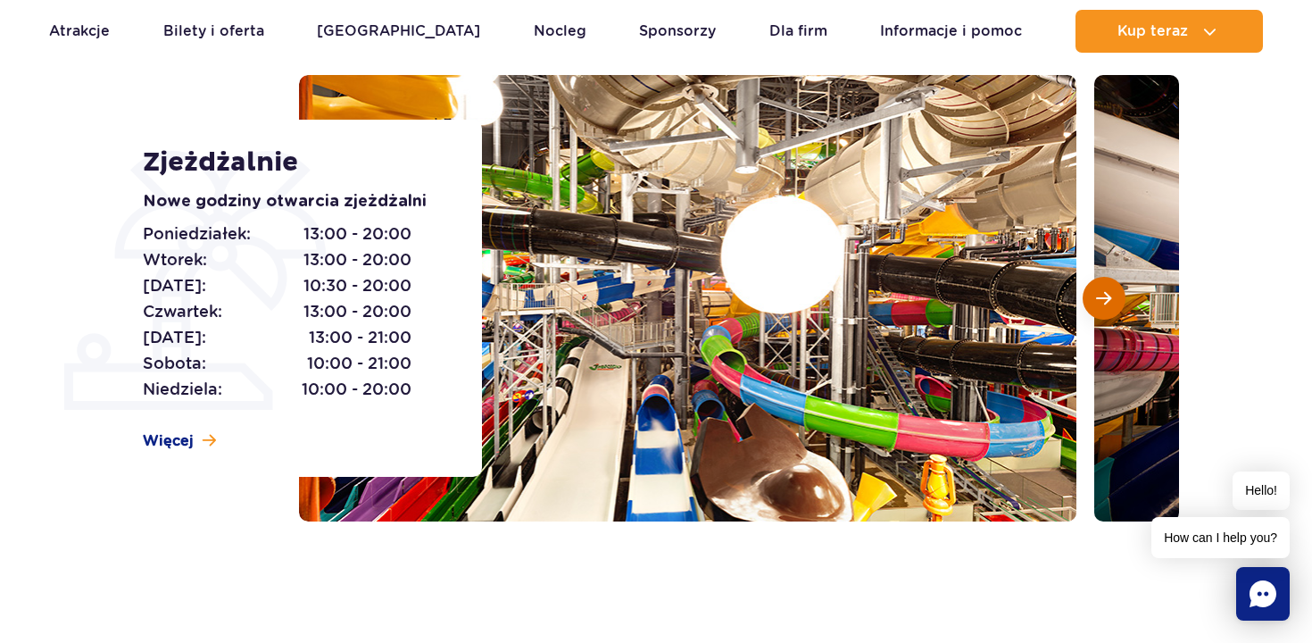
click at [1098, 303] on span "Następny slajd" at bounding box center [1103, 298] width 15 height 16
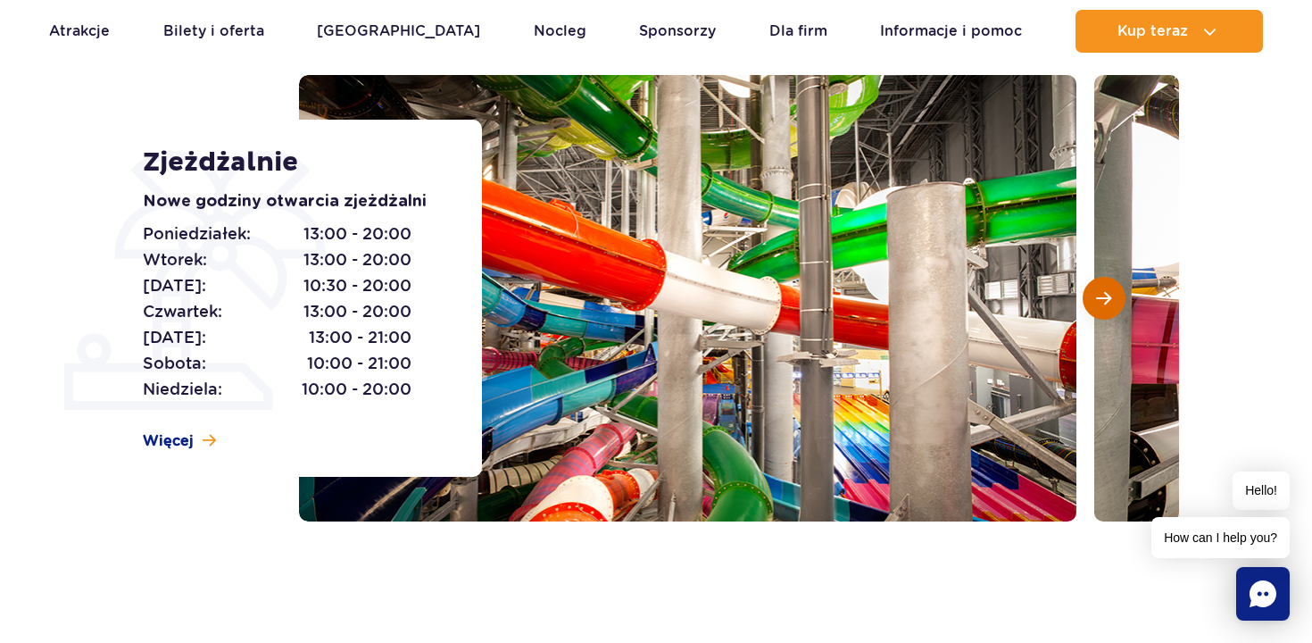
click at [1098, 303] on span "Następny slajd" at bounding box center [1103, 298] width 15 height 16
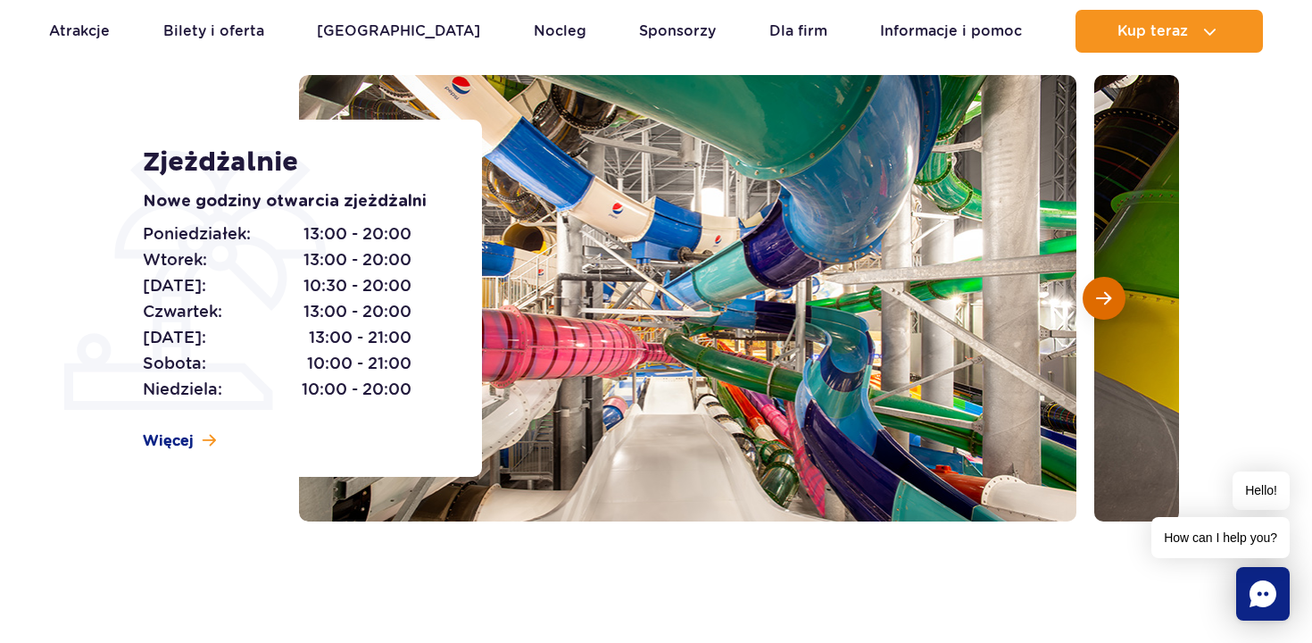
click at [1098, 303] on span "Następny slajd" at bounding box center [1103, 298] width 15 height 16
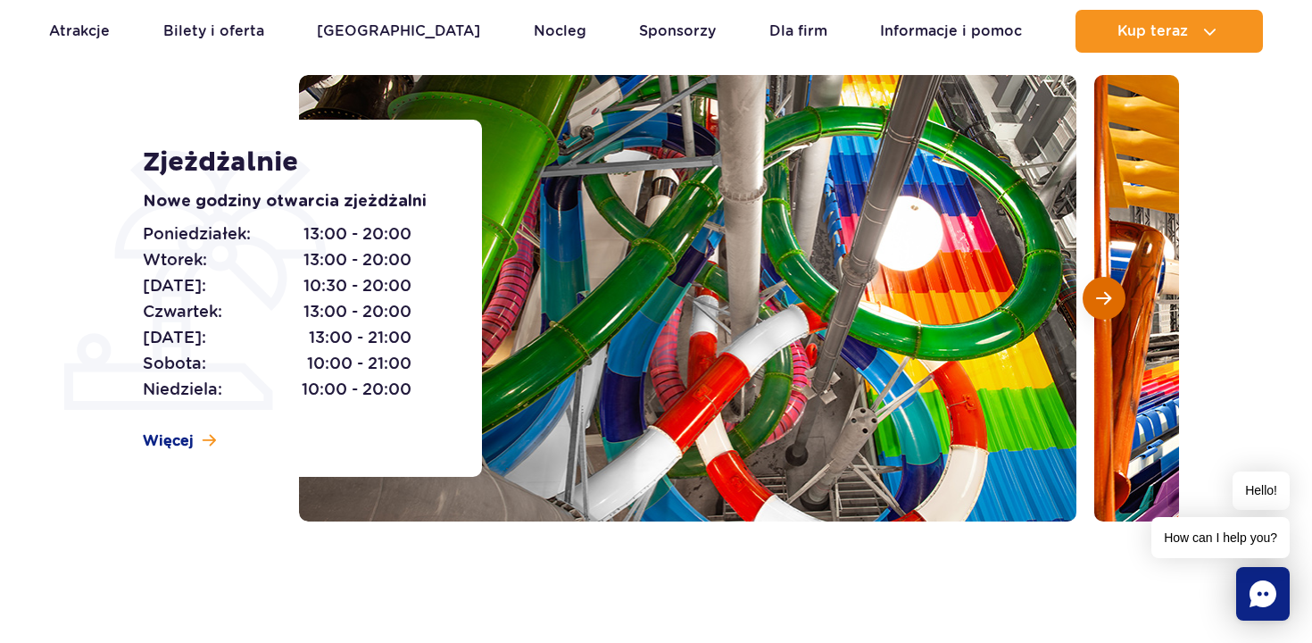
click at [1098, 303] on span "Następny slajd" at bounding box center [1103, 298] width 15 height 16
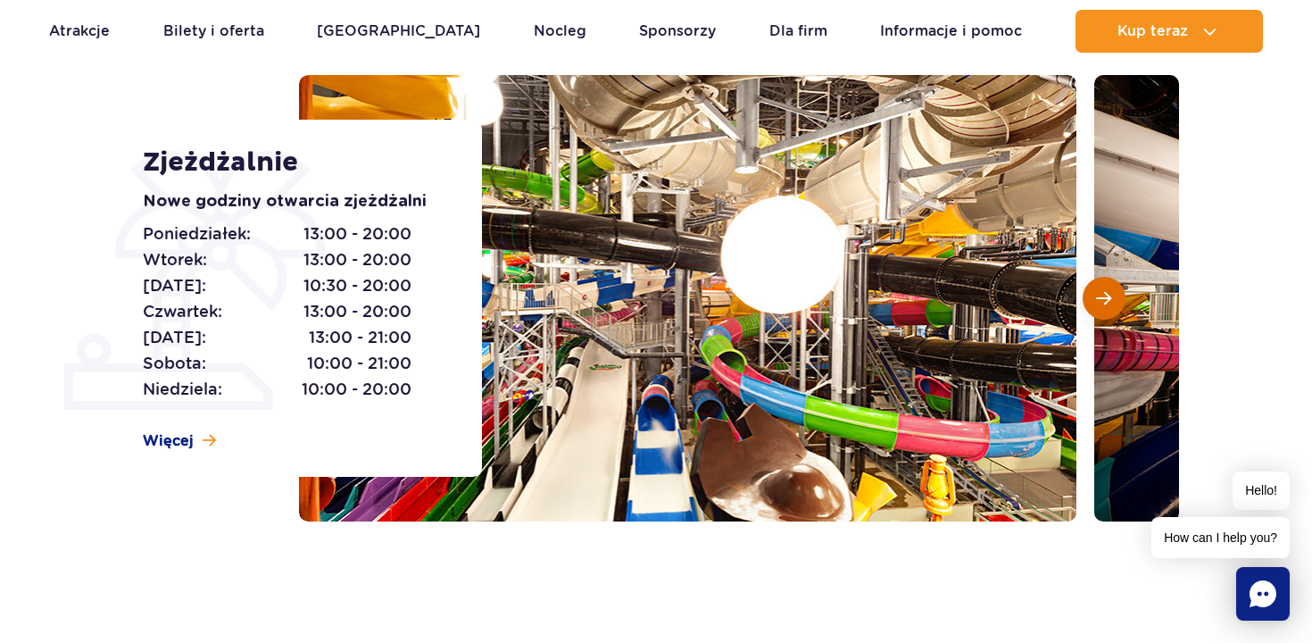
click at [1098, 303] on span "Następny slajd" at bounding box center [1103, 298] width 15 height 16
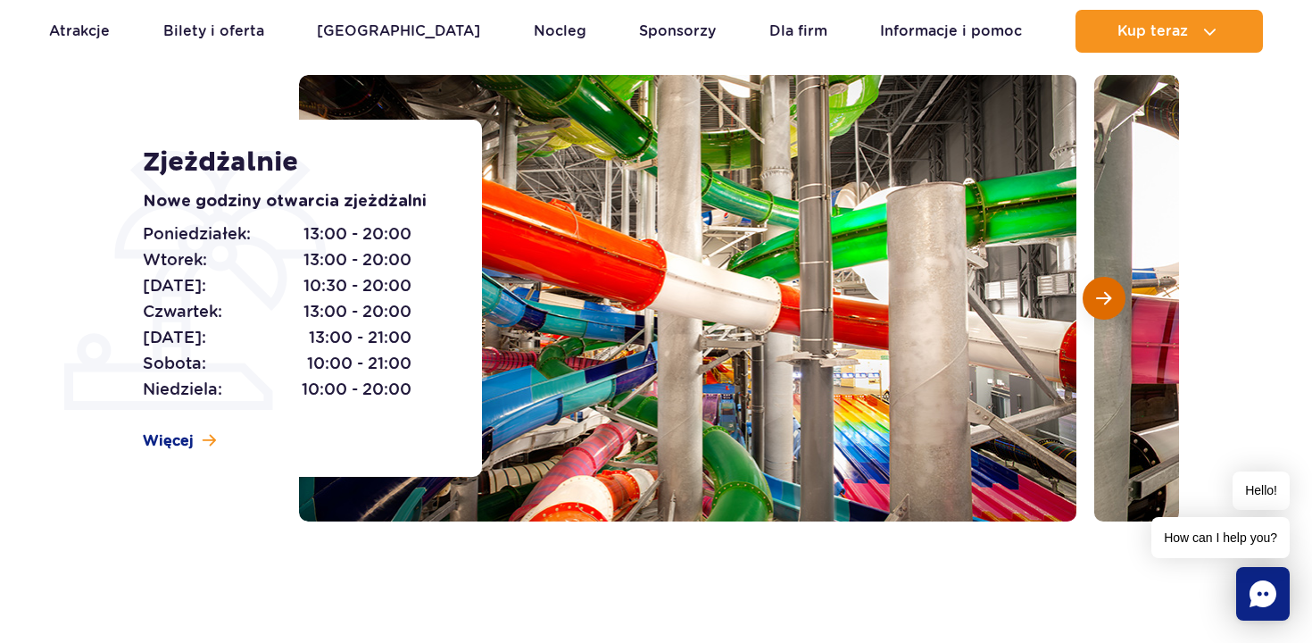
click at [1098, 303] on span "Następny slajd" at bounding box center [1103, 298] width 15 height 16
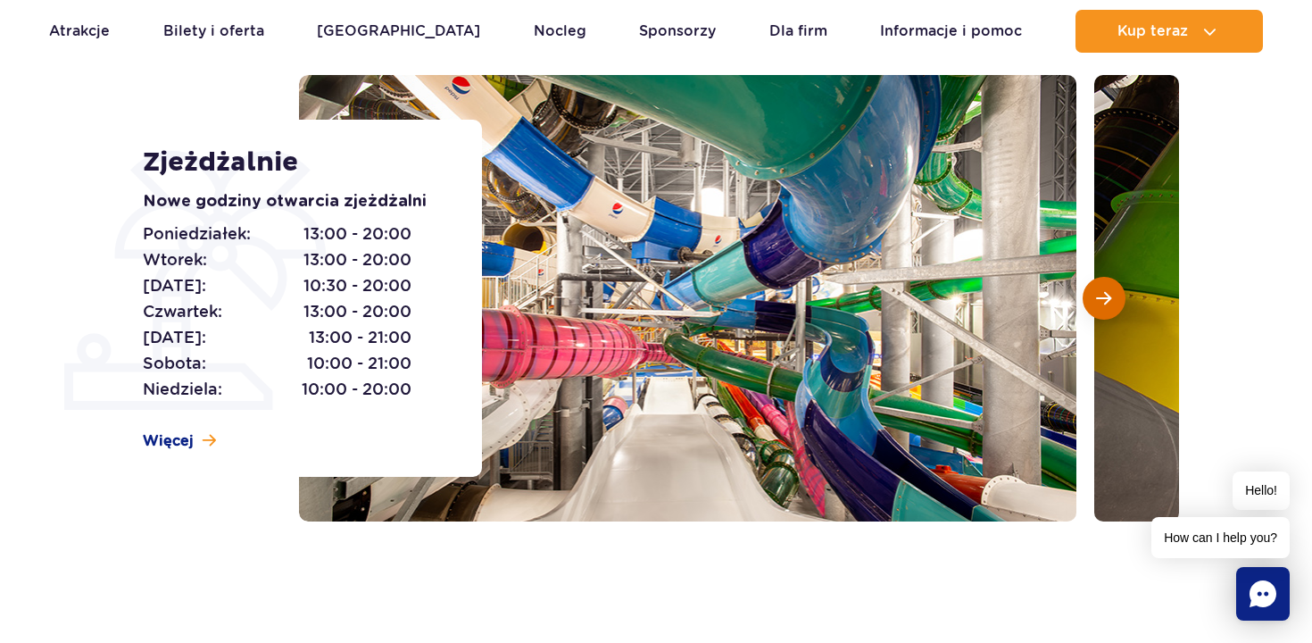
click at [1098, 303] on span "Następny slajd" at bounding box center [1103, 298] width 15 height 16
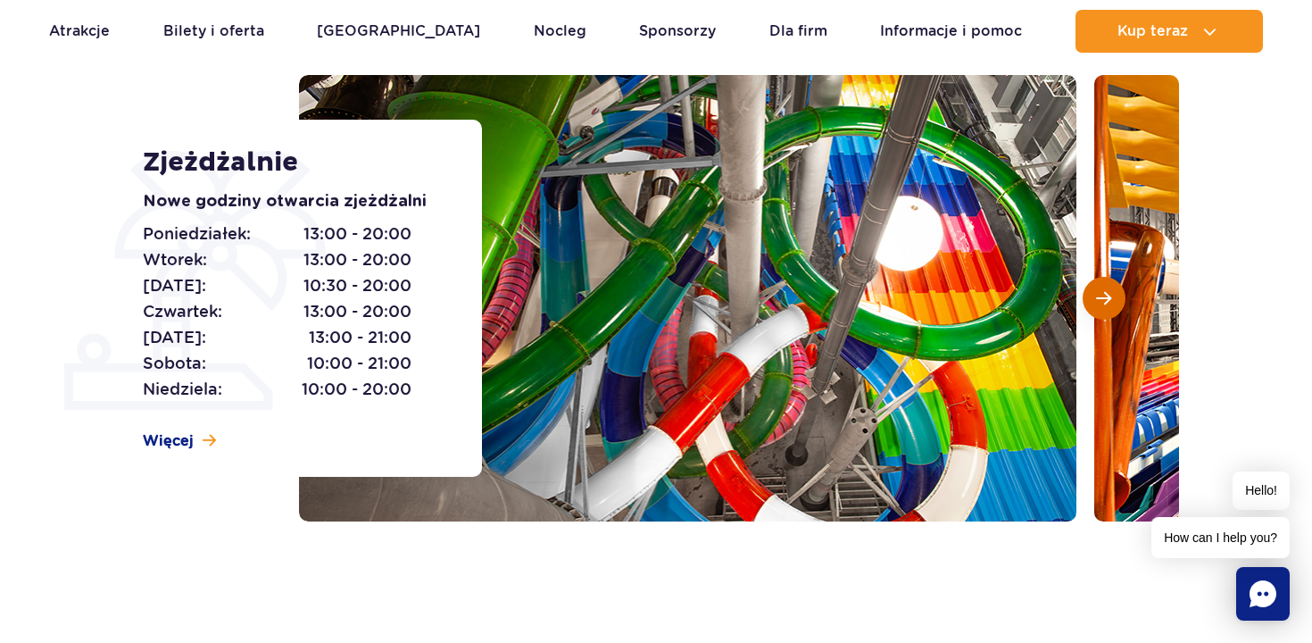
click at [1098, 303] on span "Następny slajd" at bounding box center [1103, 298] width 15 height 16
